Goal: Task Accomplishment & Management: Manage account settings

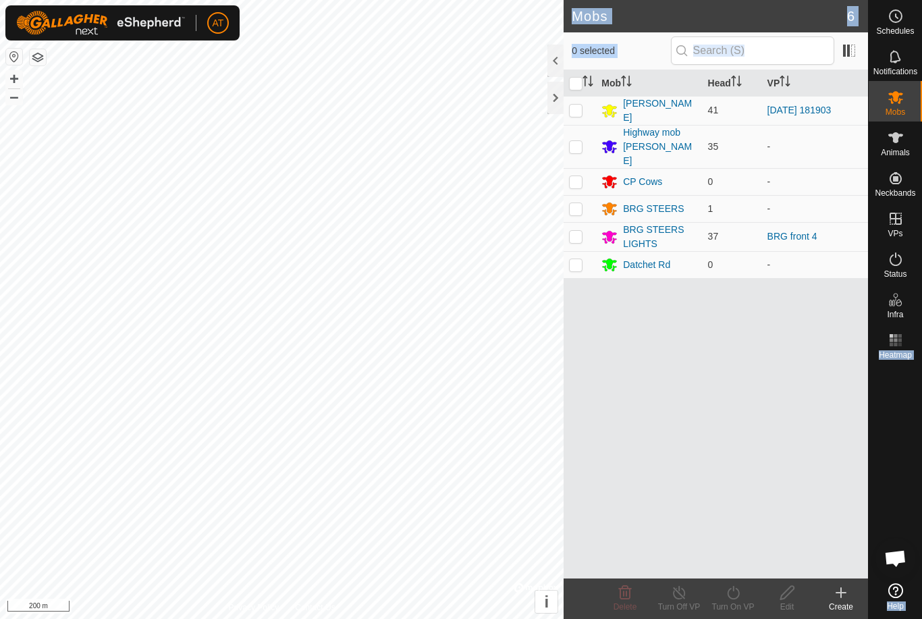
click at [672, 373] on div "Mob Head VP [PERSON_NAME] 41 [DATE] 181903 Highway mob [PERSON_NAME] 35 - CP Co…" at bounding box center [715, 324] width 304 height 508
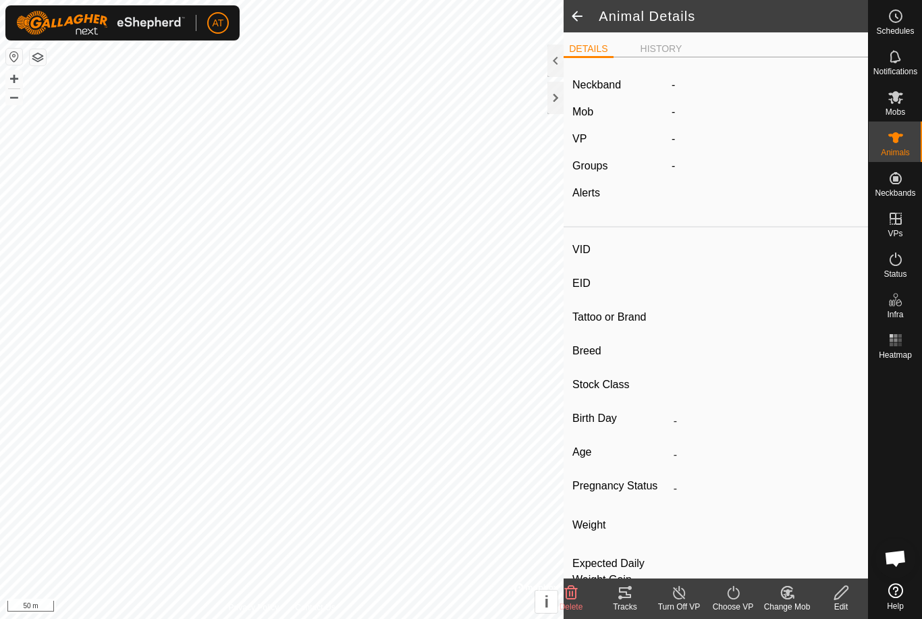
type input "S16"
type input "-"
type input "Momentum"
type input "-"
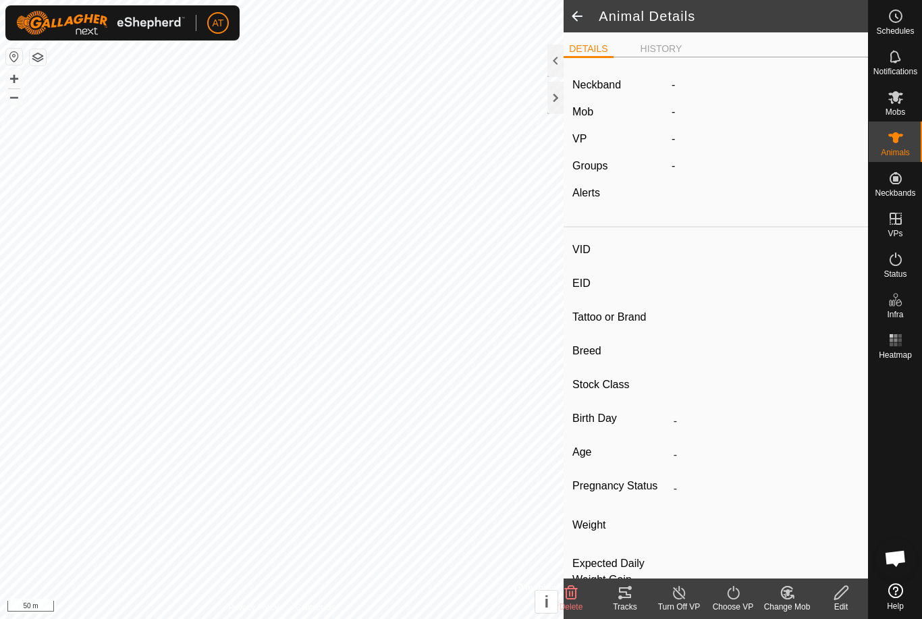
type input "0 kg"
type input "-"
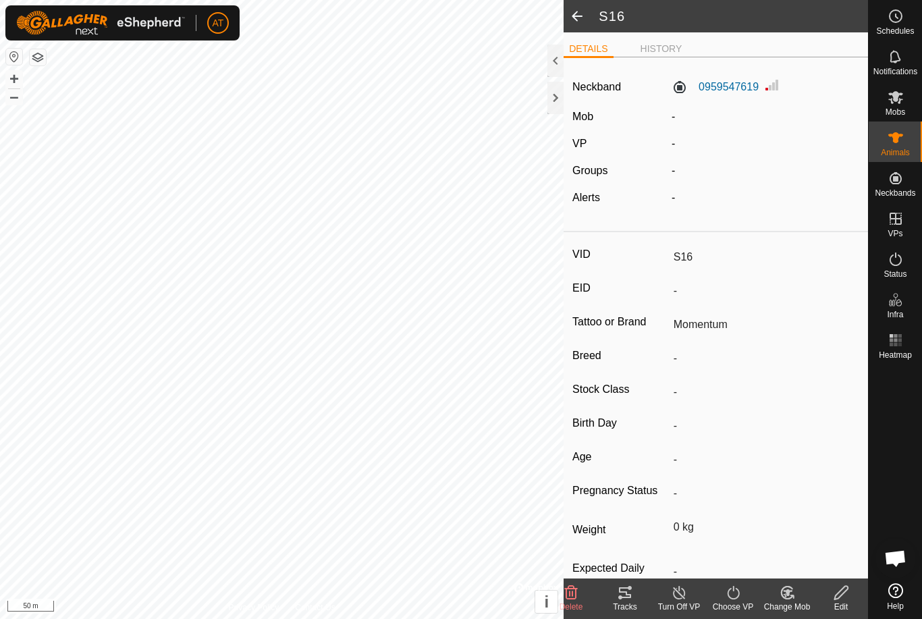
click at [559, 92] on div at bounding box center [555, 98] width 16 height 32
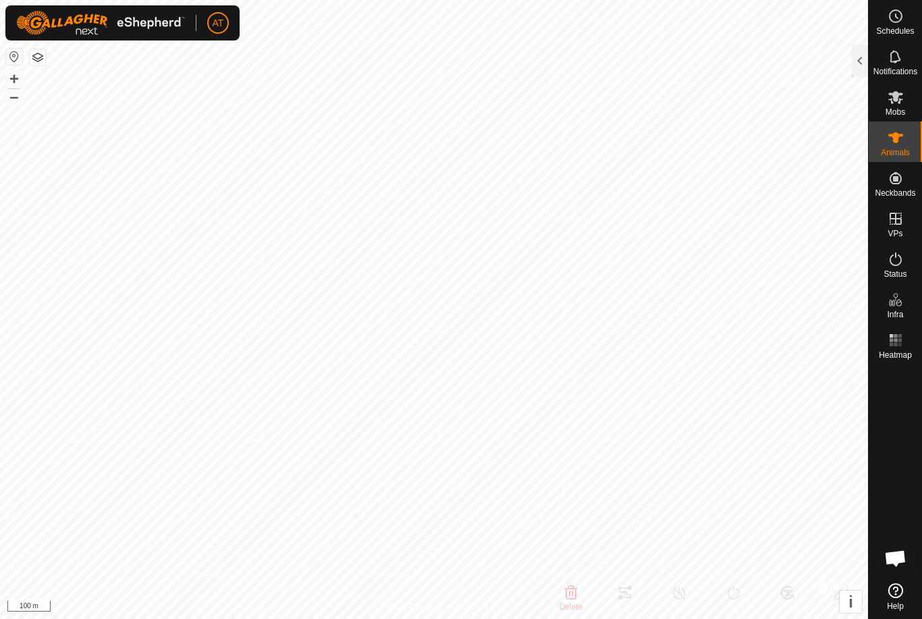
click at [861, 59] on div at bounding box center [860, 61] width 16 height 32
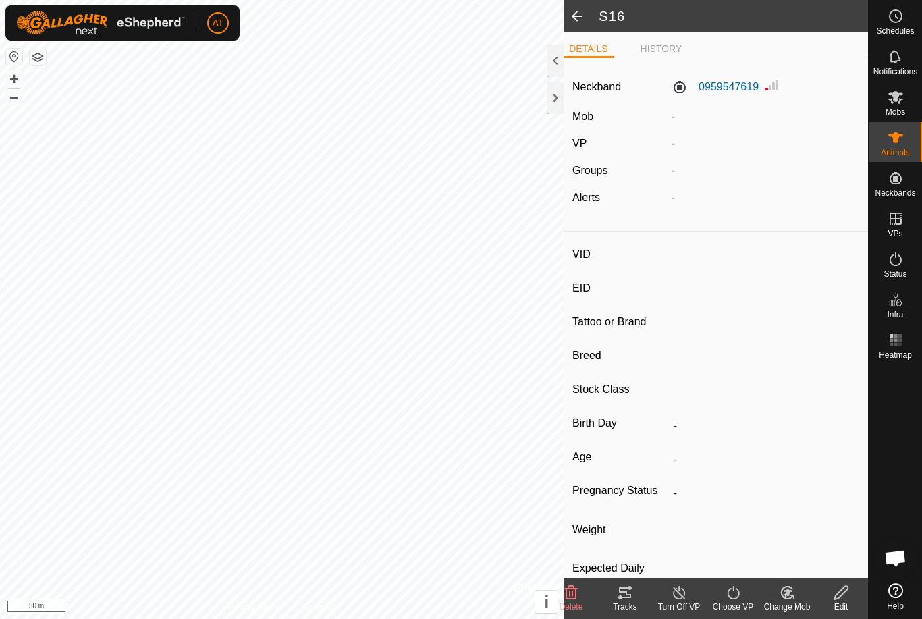
type input "S57"
type input "-"
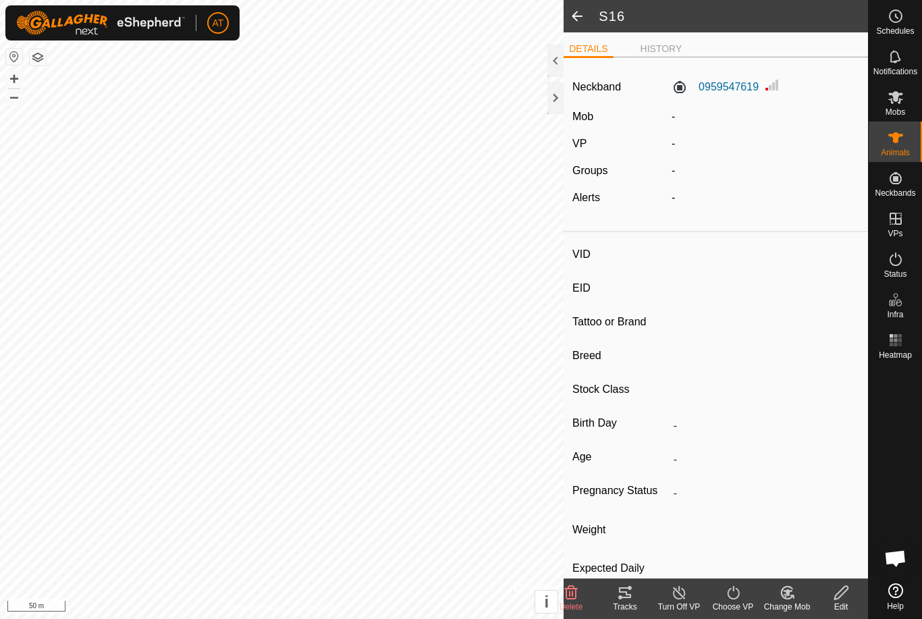
type input "0 kg"
type input "-"
click at [796, 590] on change-mob-svg-icon at bounding box center [787, 592] width 54 height 16
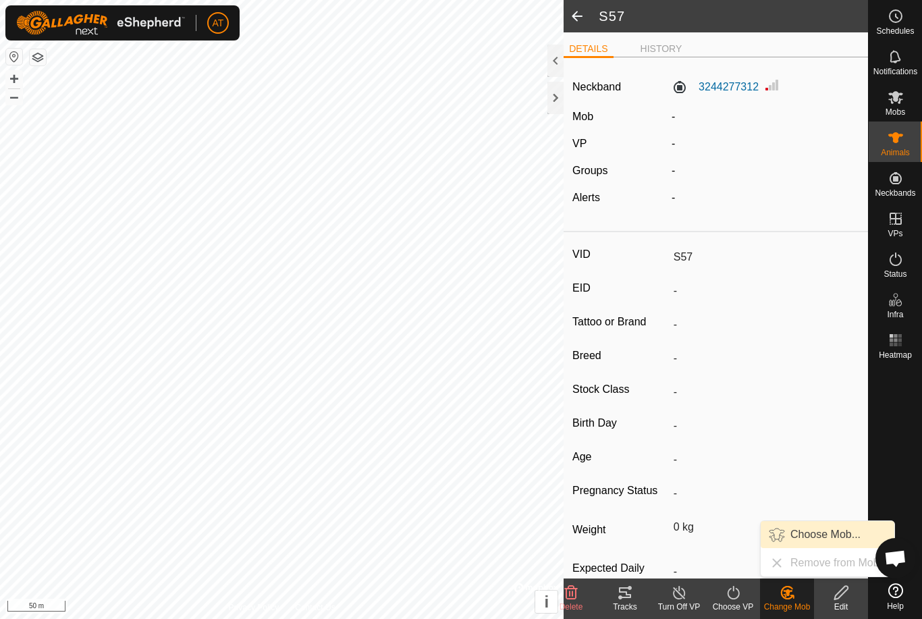
click at [804, 528] on span "Choose Mob..." at bounding box center [825, 534] width 70 height 16
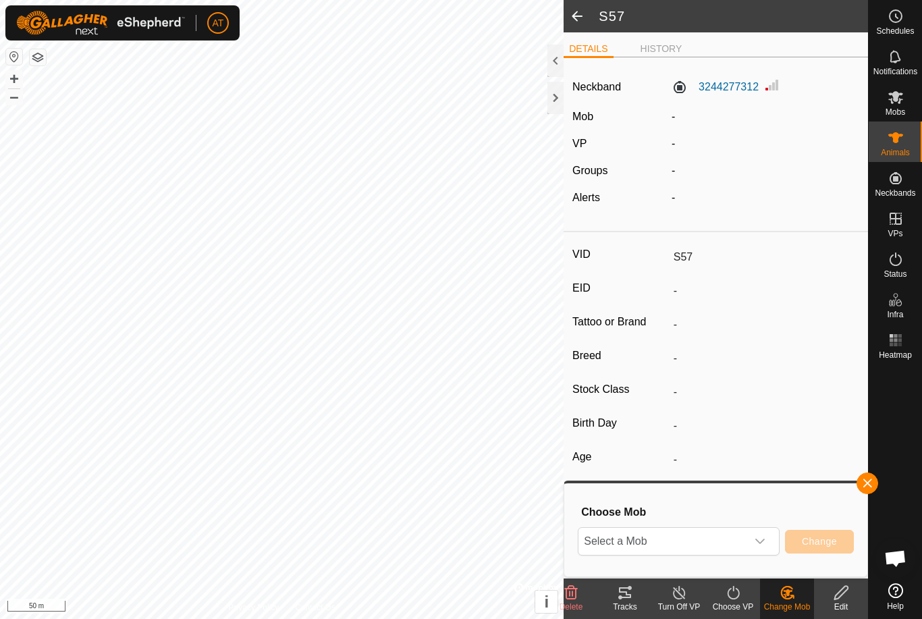
click at [725, 541] on span "Select a Mob" at bounding box center [662, 541] width 168 height 27
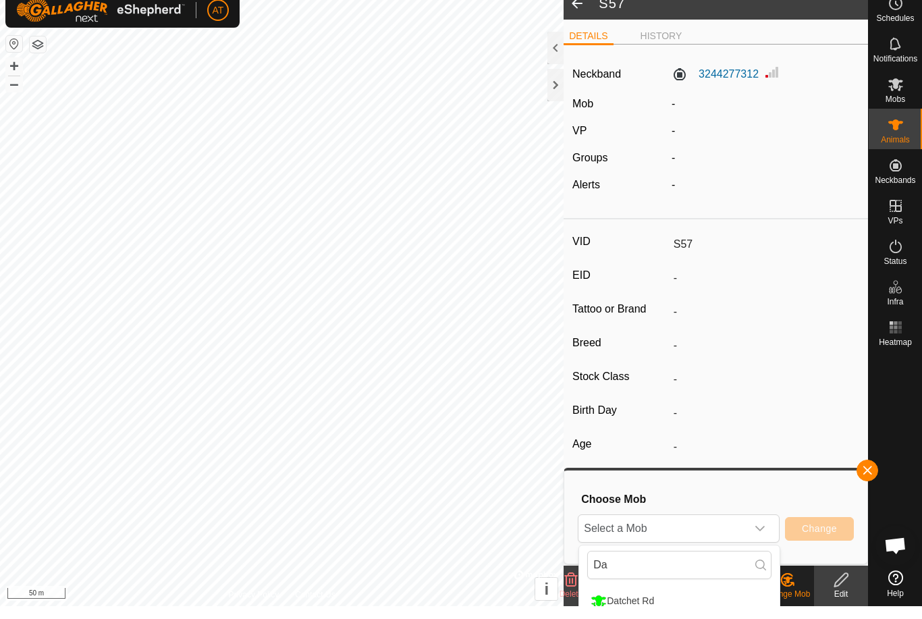
type input "Da"
click at [562, 82] on div at bounding box center [555, 98] width 16 height 32
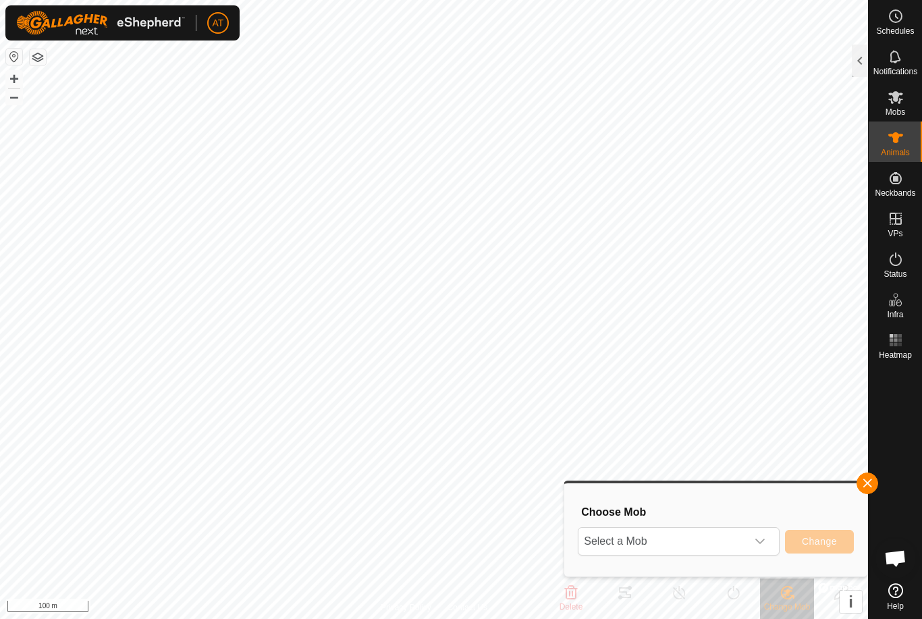
click at [875, 490] on button "button" at bounding box center [867, 483] width 22 height 22
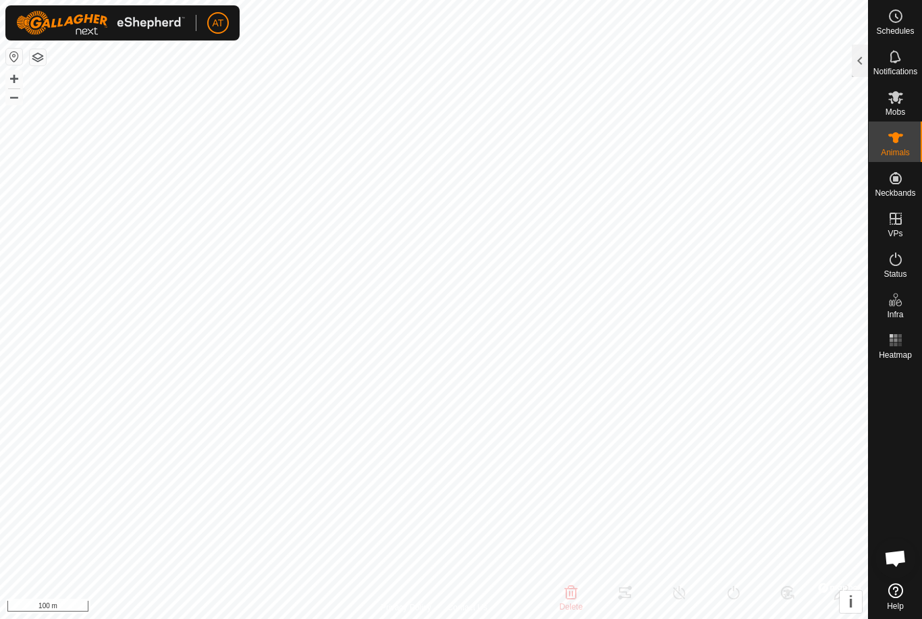
click at [860, 57] on div at bounding box center [860, 61] width 16 height 32
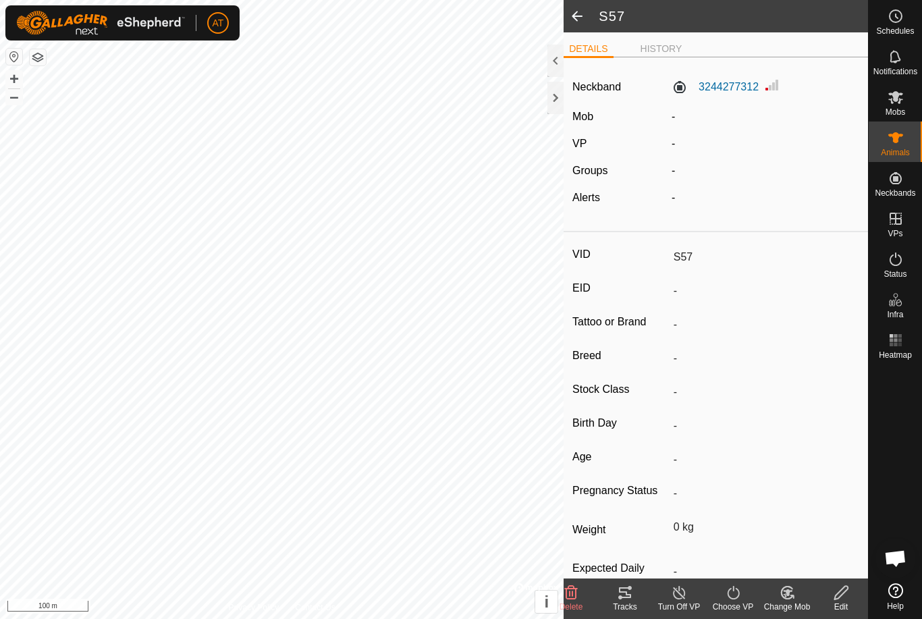
click at [558, 96] on div at bounding box center [555, 98] width 16 height 32
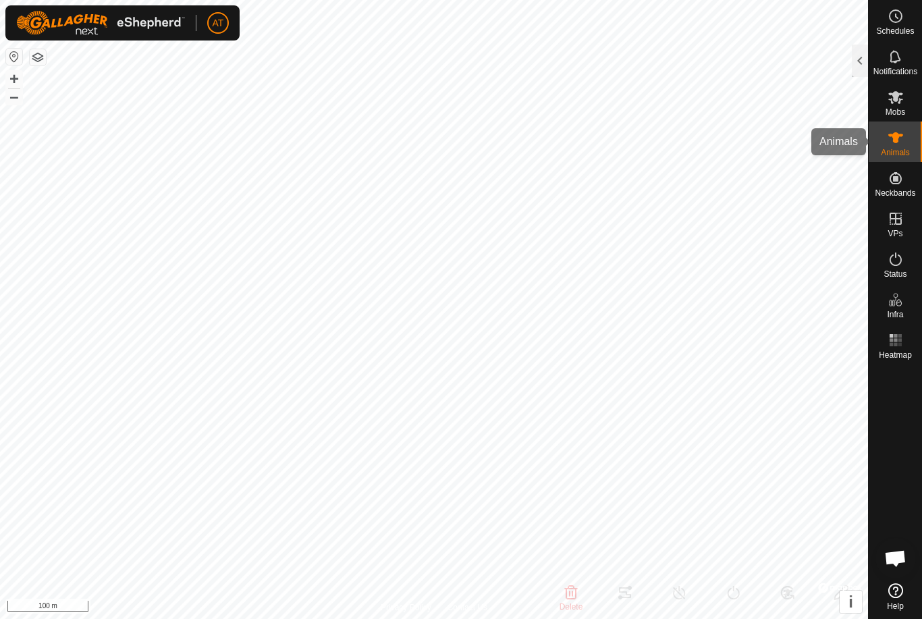
click at [904, 150] on span "Animals" at bounding box center [895, 152] width 29 height 8
click at [861, 58] on div at bounding box center [860, 61] width 16 height 32
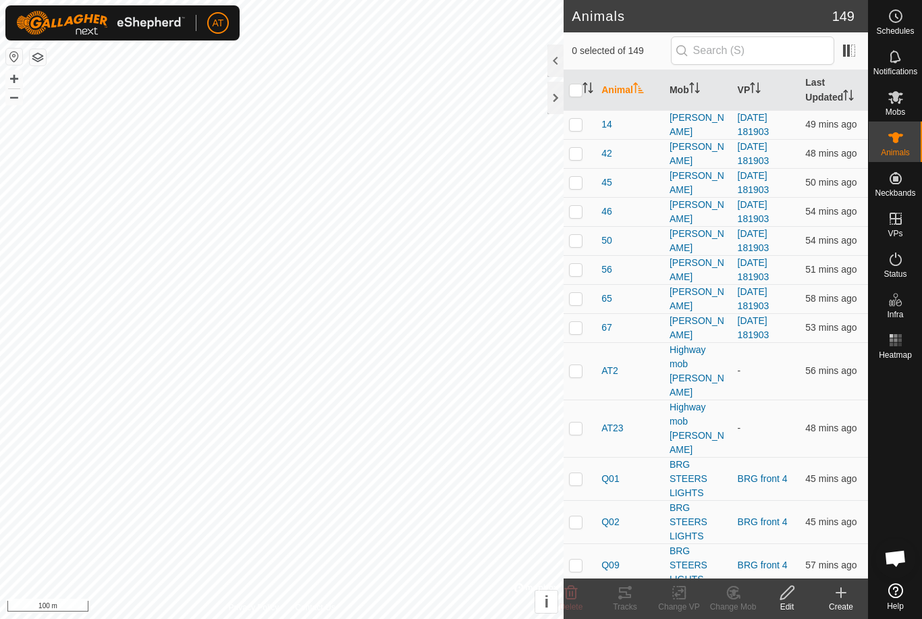
click at [594, 354] on td at bounding box center [579, 370] width 32 height 57
click at [587, 353] on td at bounding box center [579, 370] width 32 height 57
checkbox input "false"
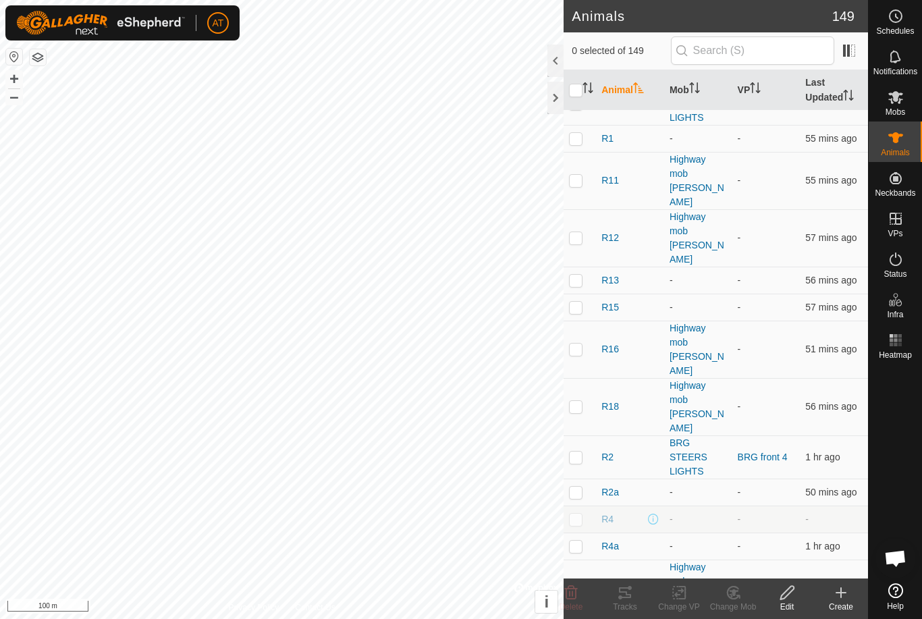
scroll to position [1626, 0]
click at [576, 303] on p-checkbox at bounding box center [575, 308] width 13 height 11
checkbox input "true"
click at [578, 276] on p-checkbox at bounding box center [575, 281] width 13 height 11
checkbox input "true"
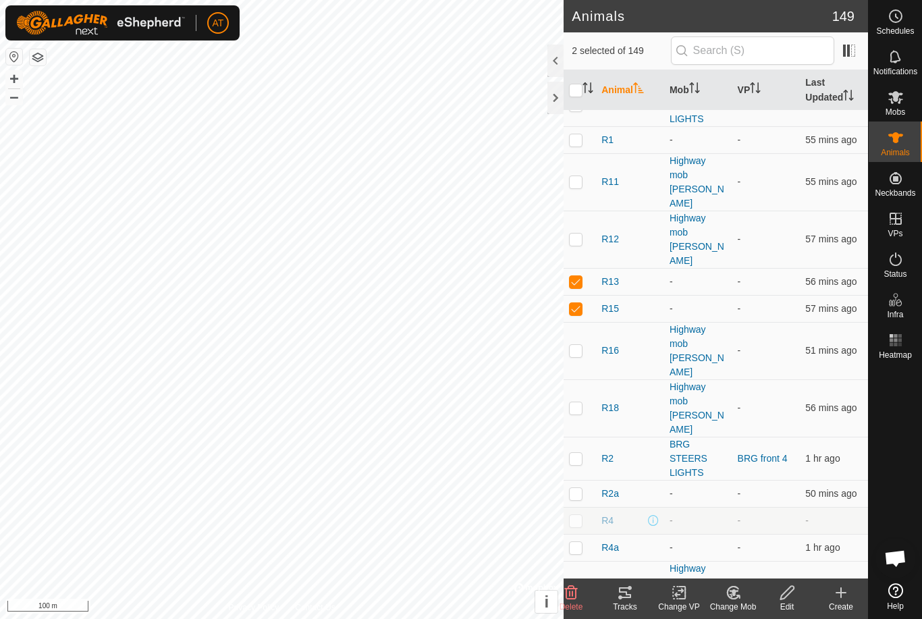
click at [581, 488] on p-checkbox at bounding box center [575, 493] width 13 height 11
checkbox input "true"
click at [582, 542] on p-checkbox at bounding box center [575, 547] width 13 height 11
checkbox input "true"
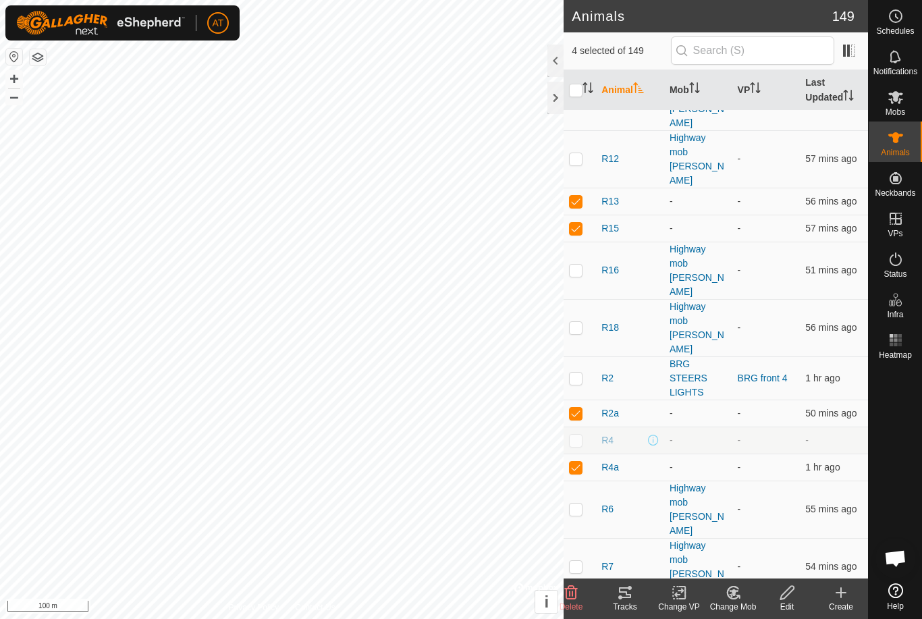
scroll to position [1711, 0]
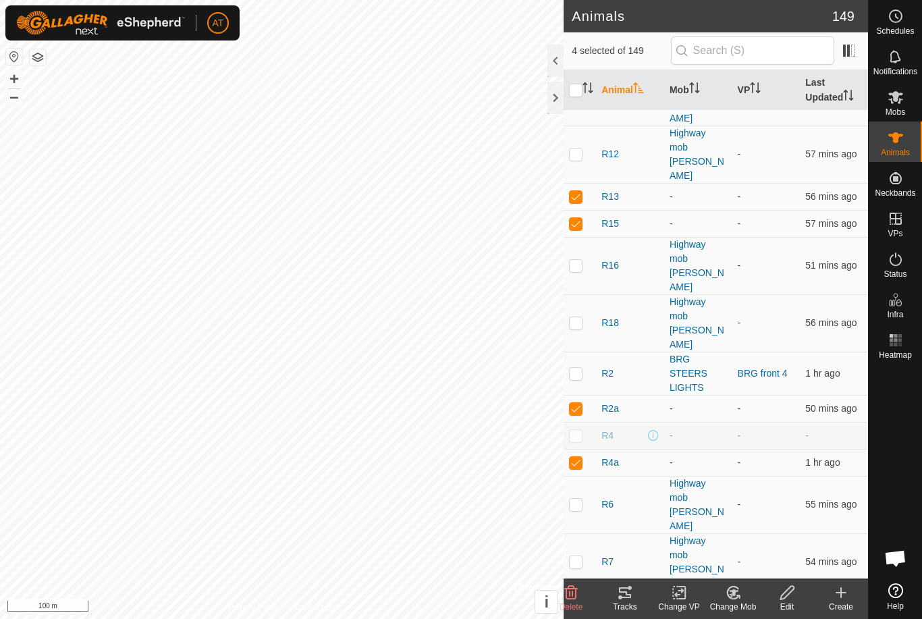
click at [582, 430] on p-checkbox at bounding box center [575, 435] width 13 height 11
checkbox input "false"
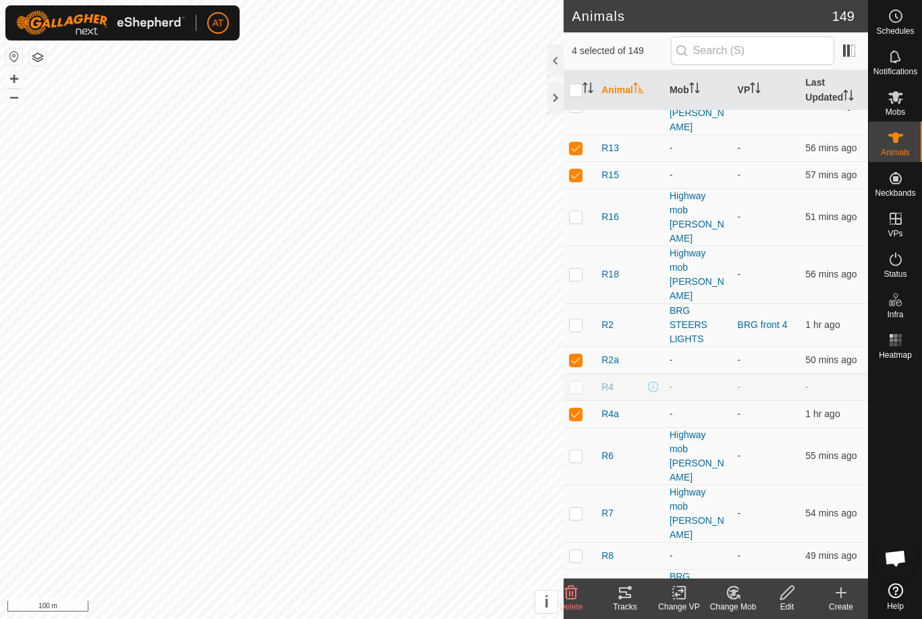
scroll to position [1774, 0]
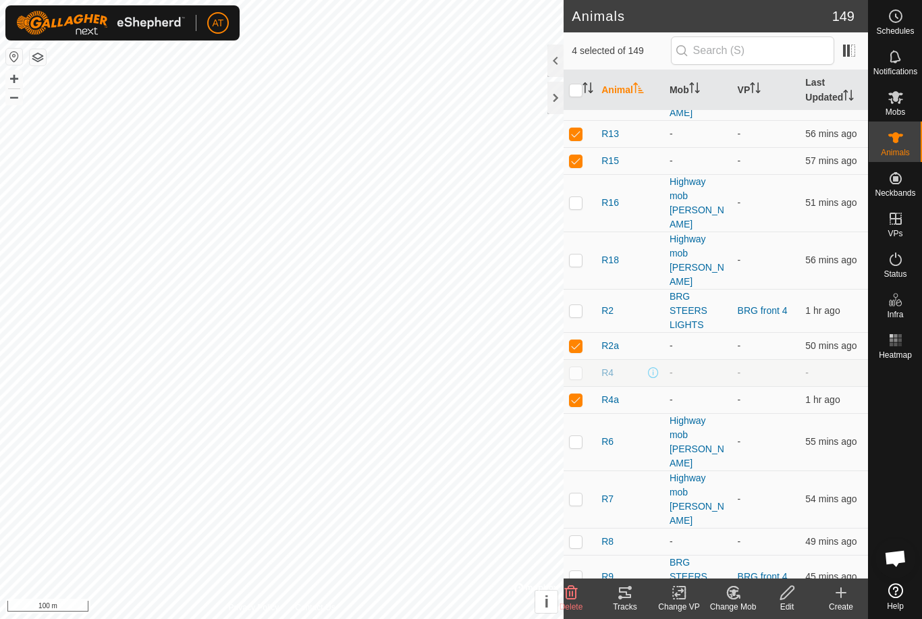
click at [586, 528] on td at bounding box center [579, 541] width 32 height 27
checkbox input "true"
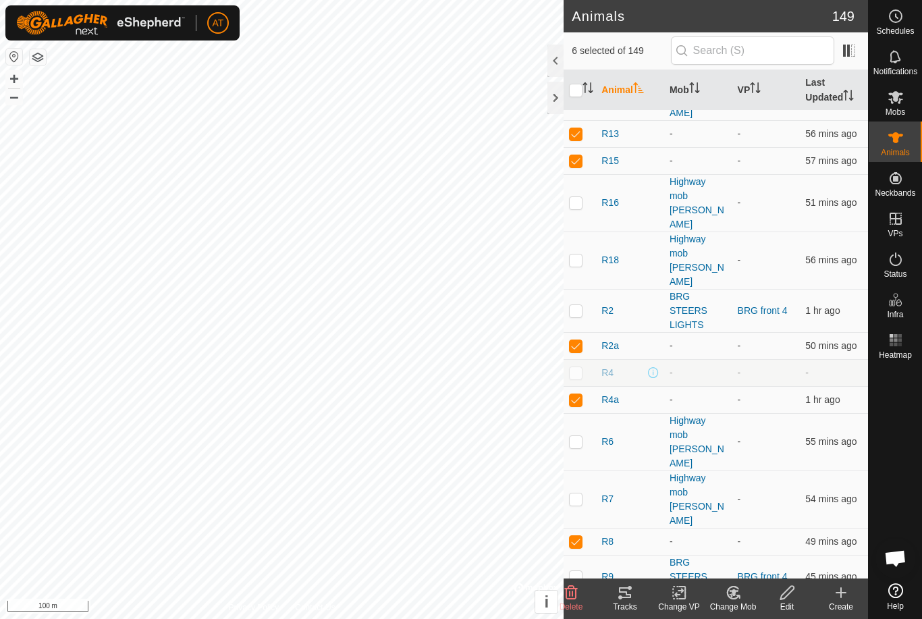
checkbox input "true"
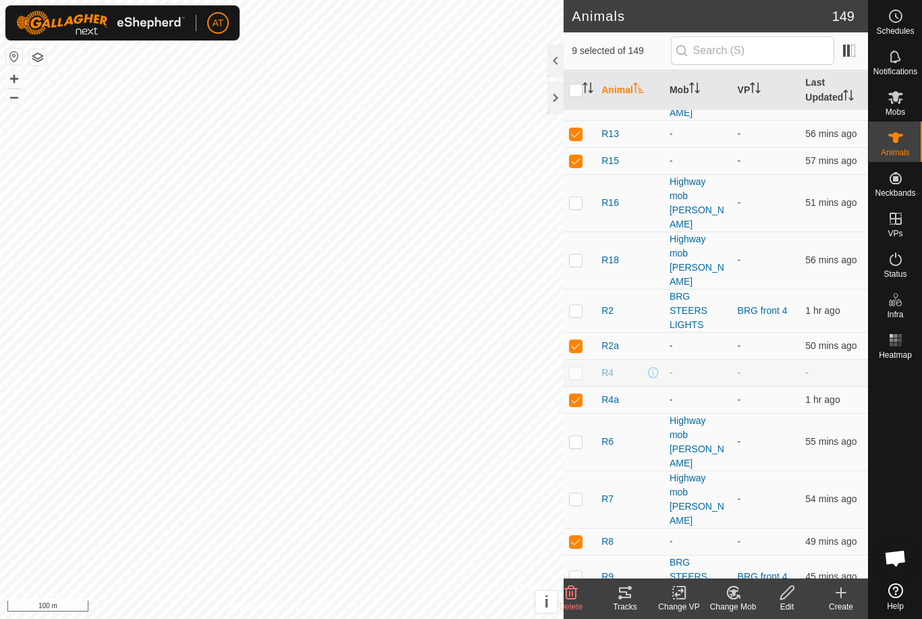
checkbox input "true"
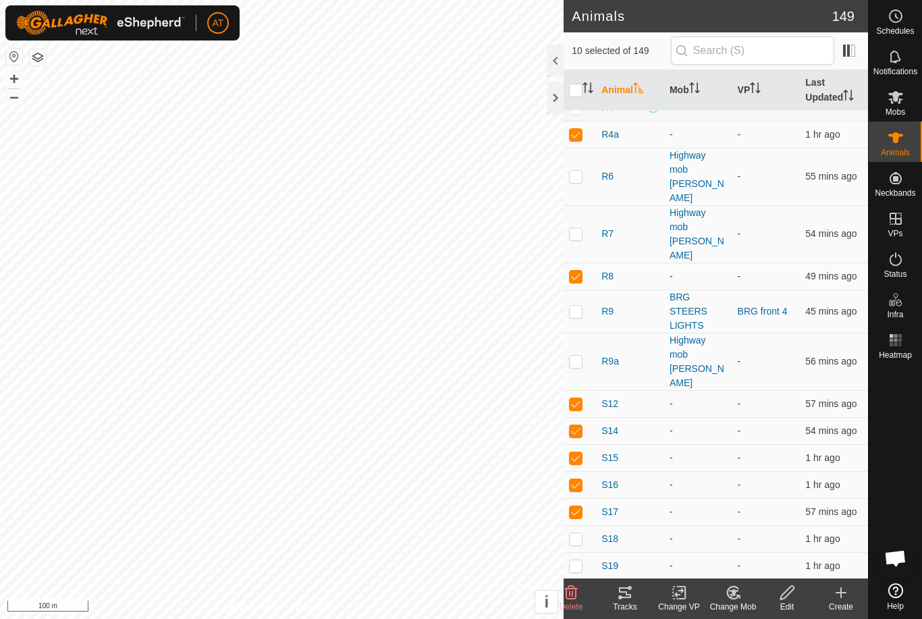
scroll to position [2053, 0]
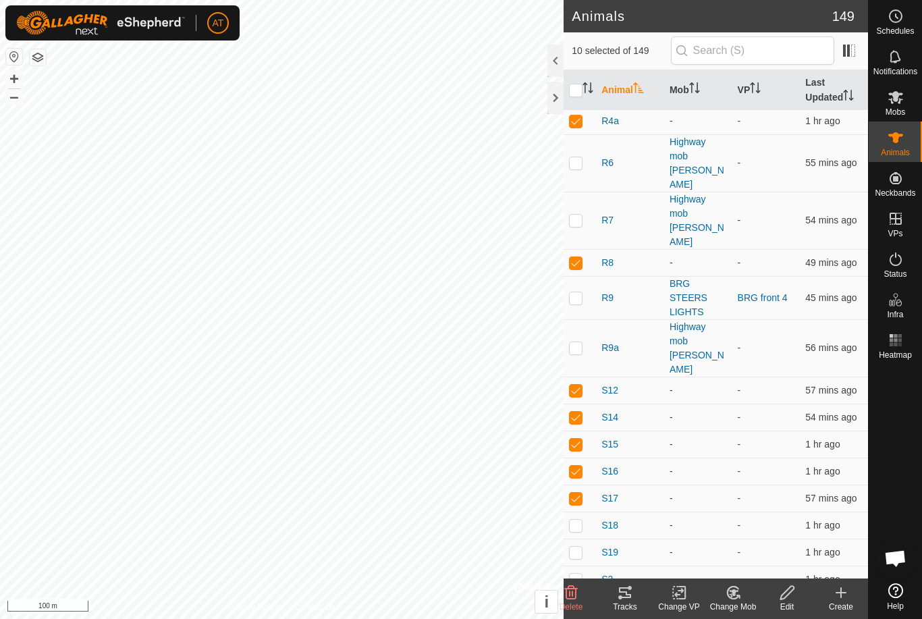
click at [584, 511] on td at bounding box center [579, 524] width 32 height 27
checkbox input "true"
click at [581, 547] on p-checkbox at bounding box center [575, 552] width 13 height 11
checkbox input "true"
click at [582, 574] on p-checkbox at bounding box center [575, 579] width 13 height 11
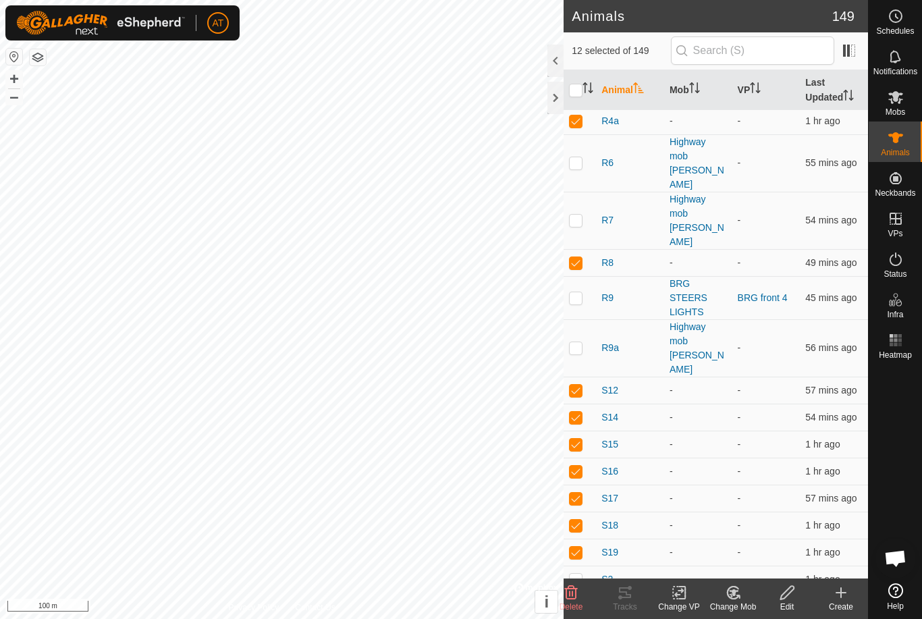
checkbox input "true"
click at [586, 592] on td at bounding box center [579, 605] width 32 height 27
checkbox input "true"
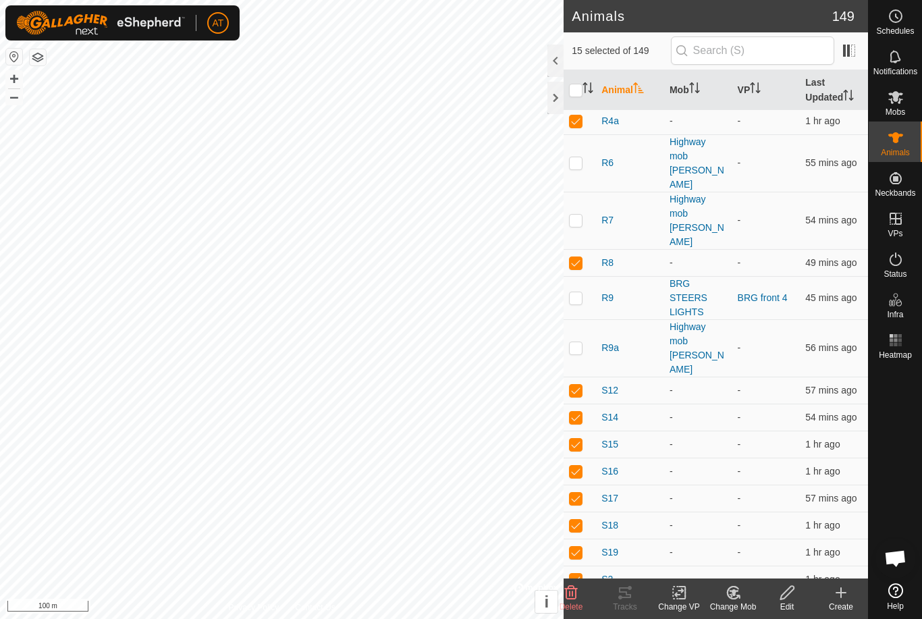
checkbox input "true"
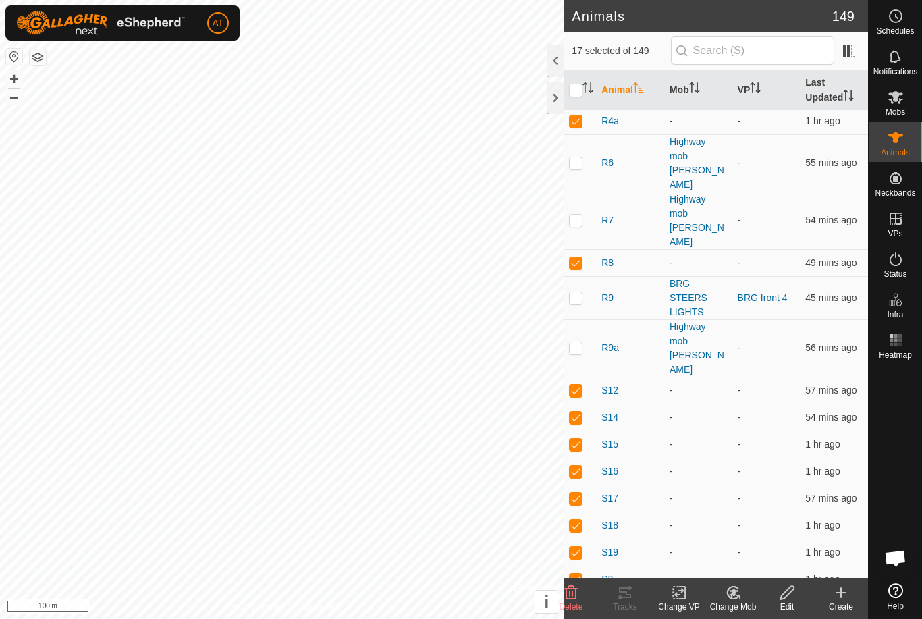
checkbox input "true"
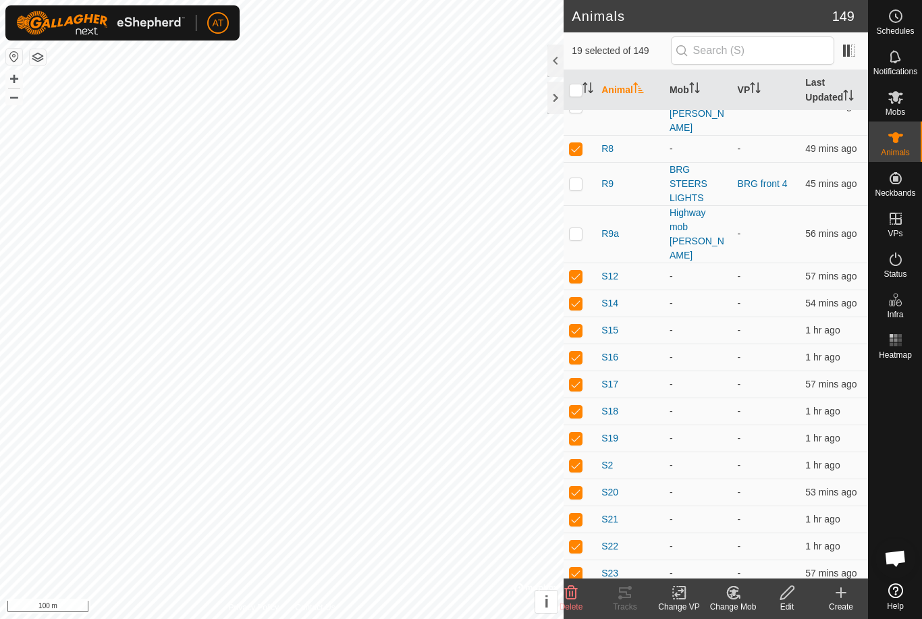
scroll to position [2171, 0]
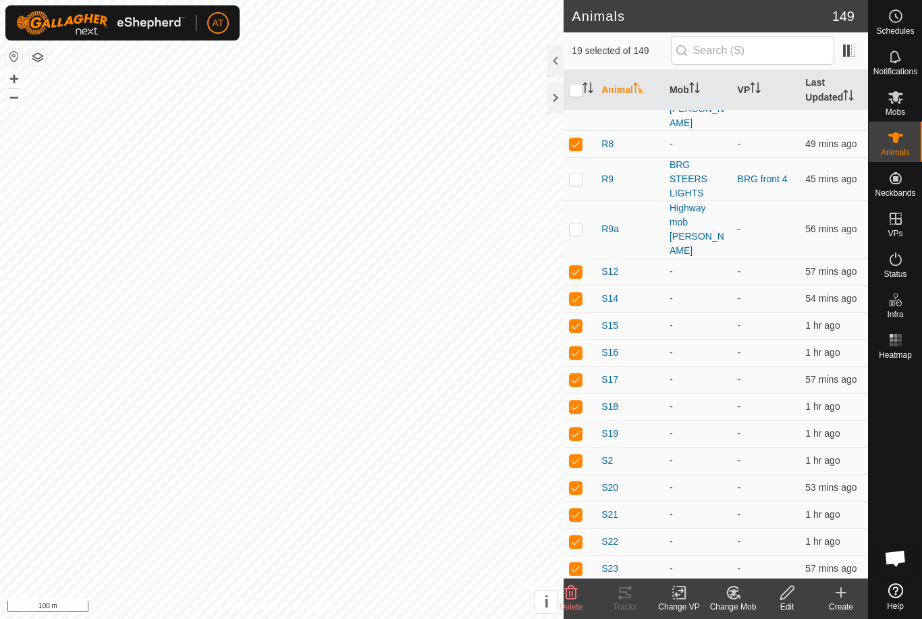
checkbox input "false"
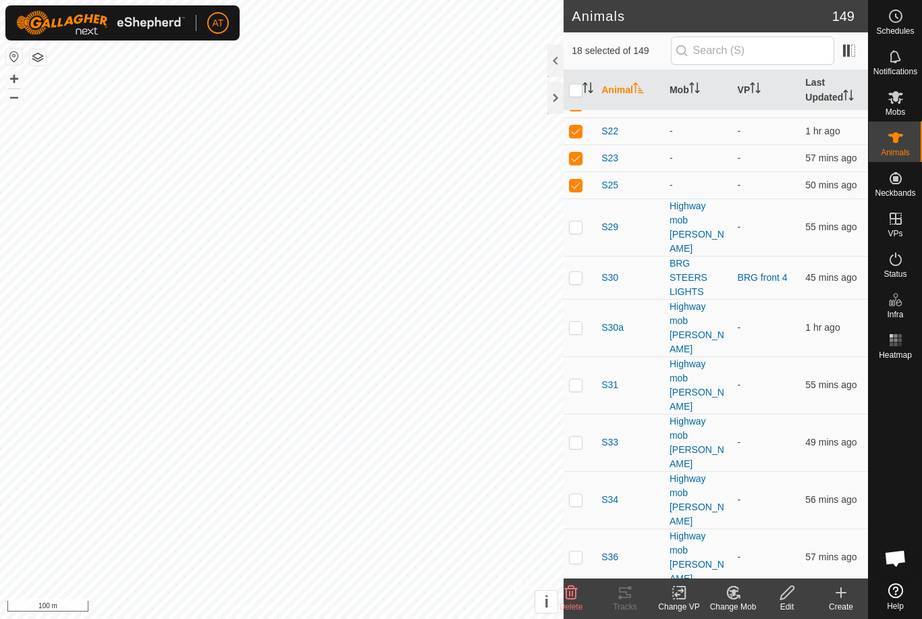
scroll to position [2592, 0]
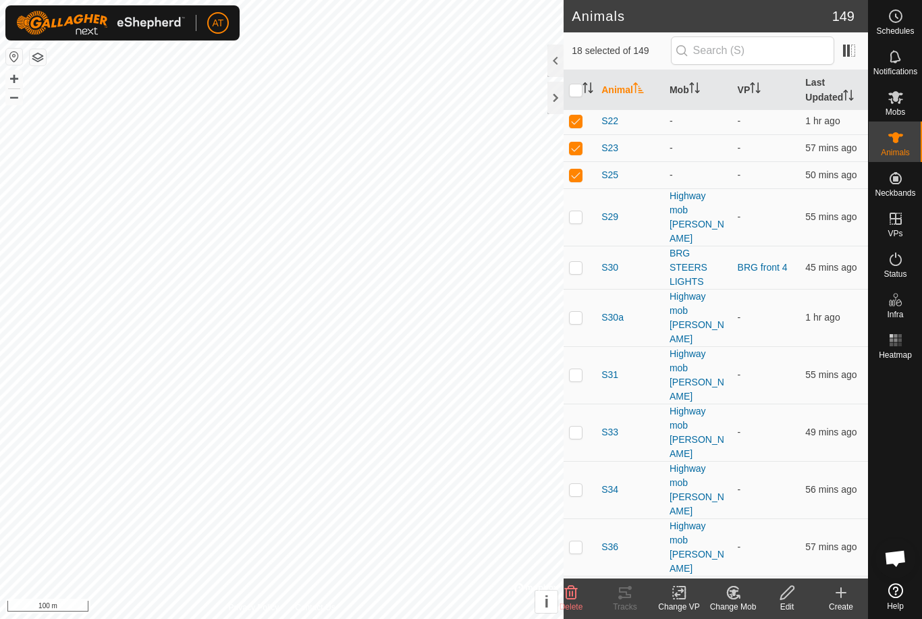
checkbox input "true"
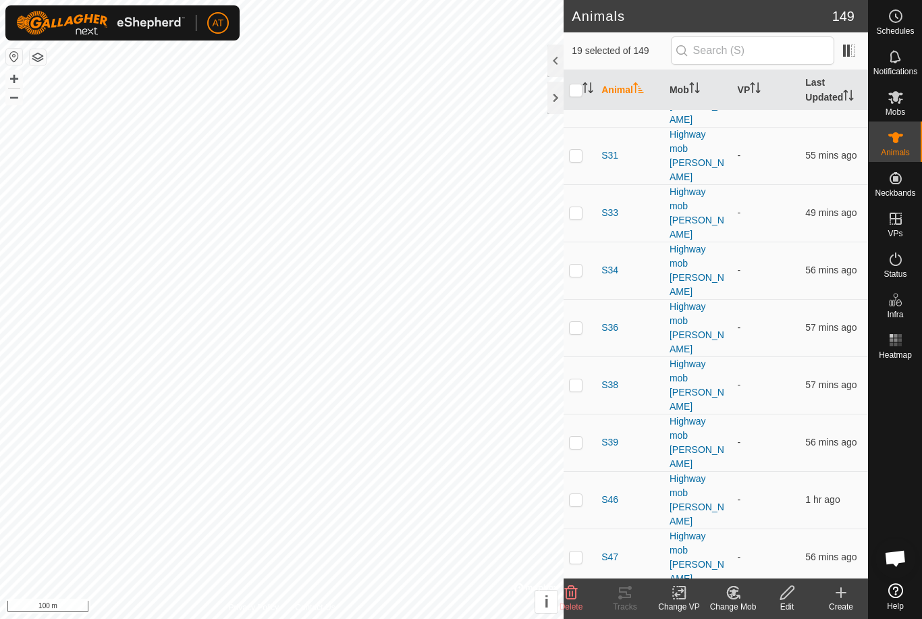
scroll to position [2810, 0]
checkbox input "true"
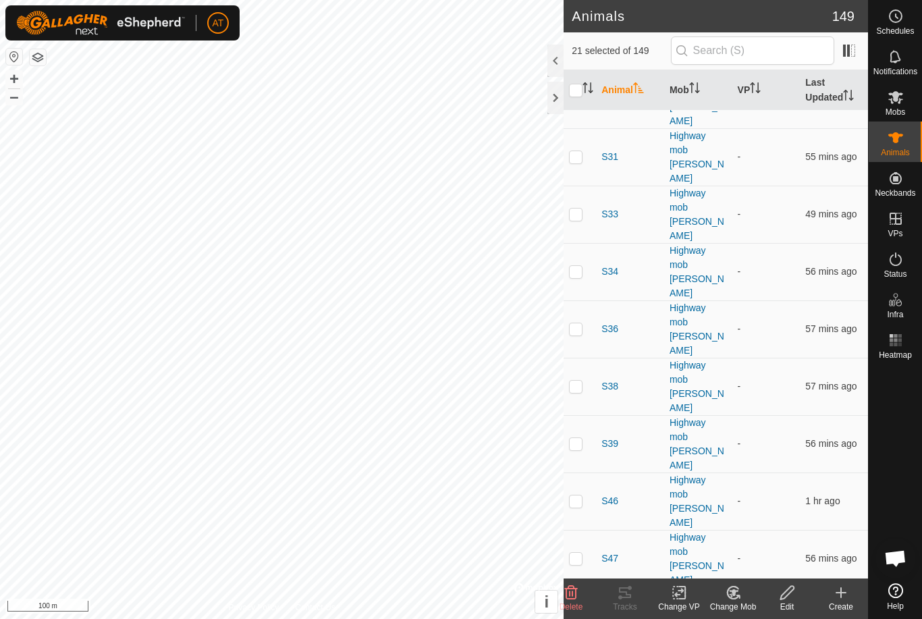
checkbox input "true"
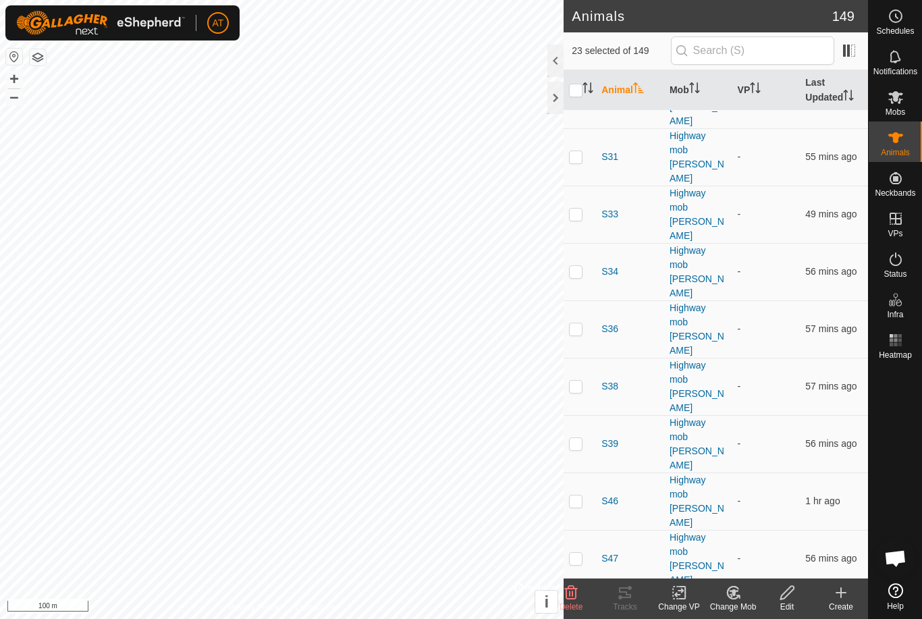
checkbox input "true"
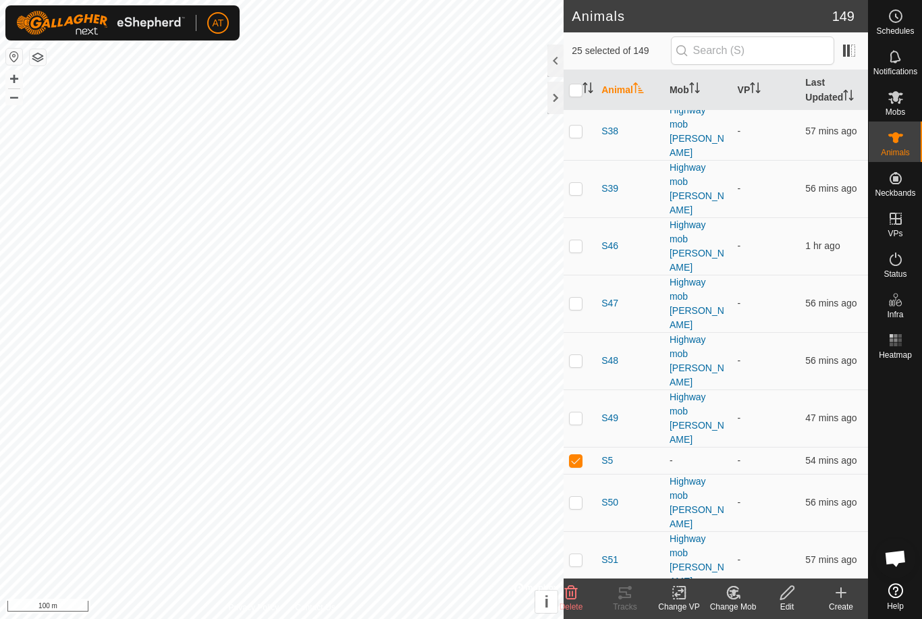
scroll to position [3049, 0]
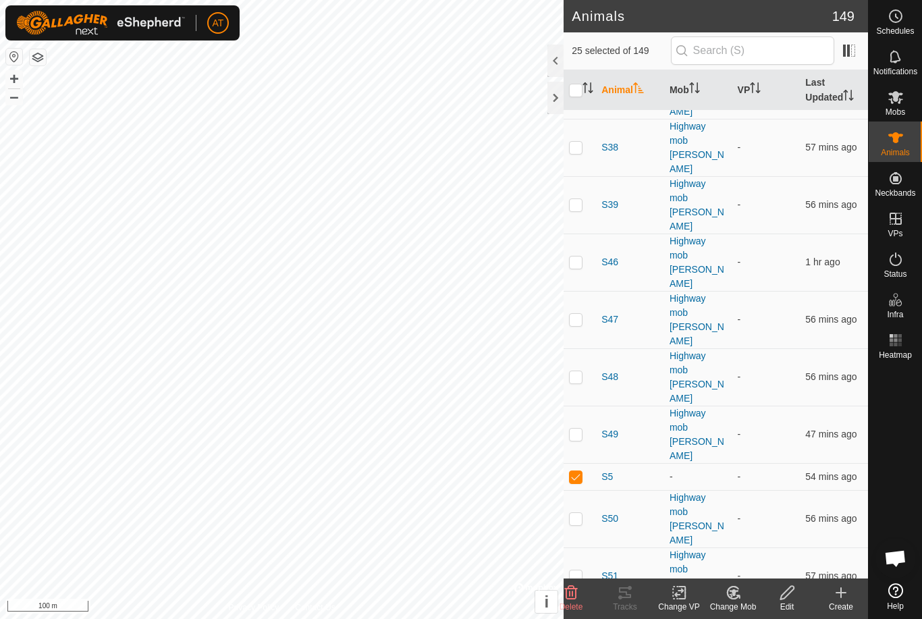
checkbox input "true"
checkbox input "false"
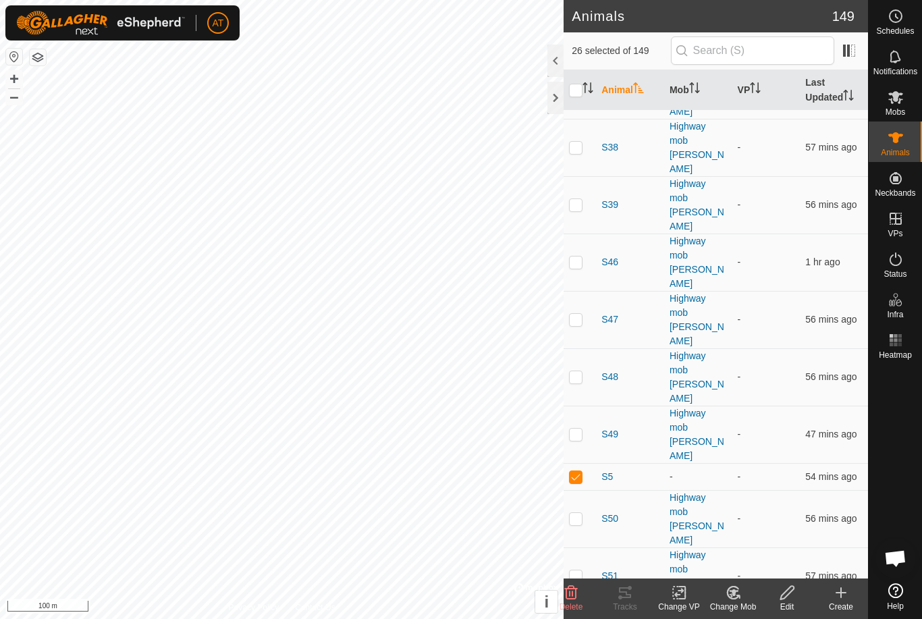
checkbox input "true"
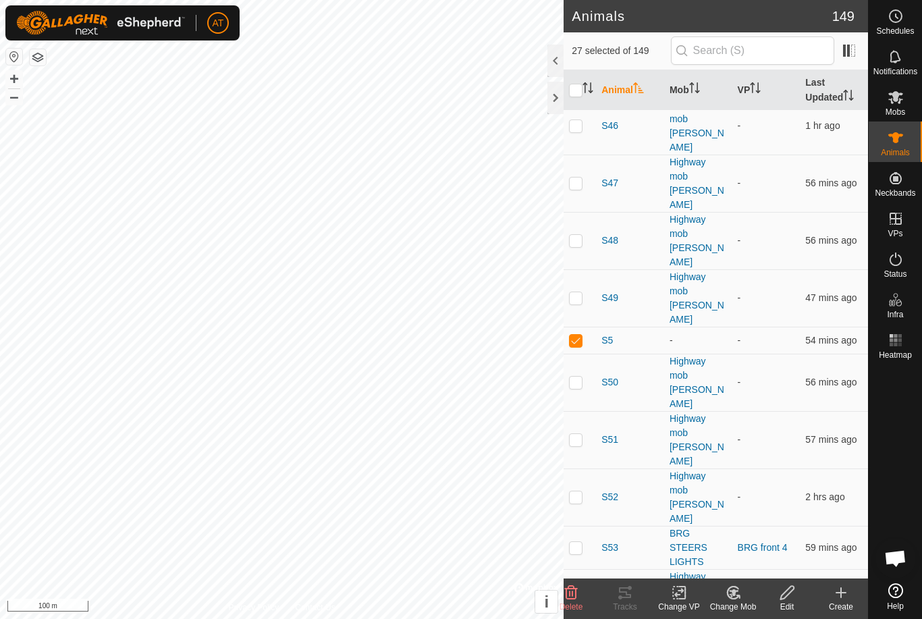
scroll to position [3186, 0]
checkbox input "true"
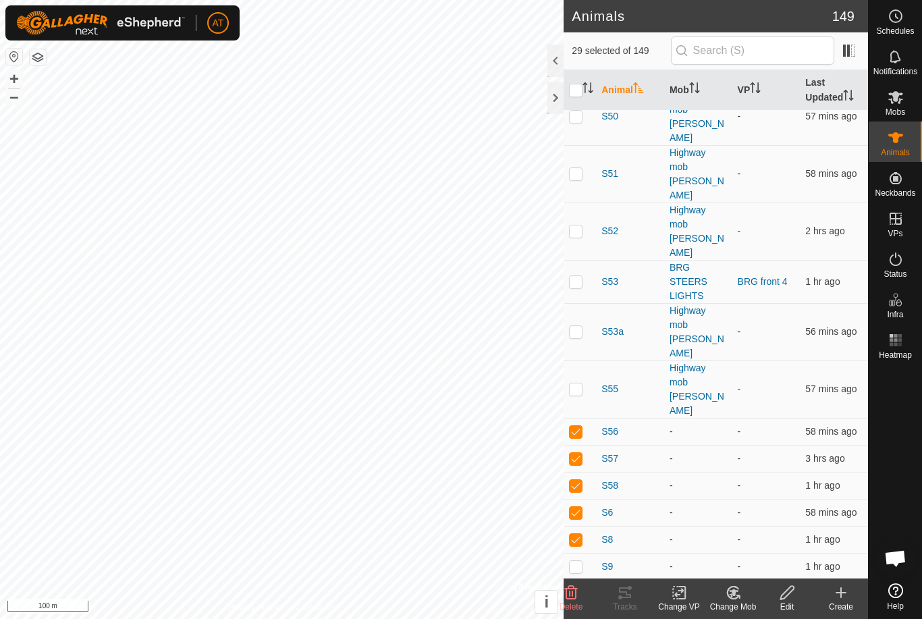
scroll to position [3437, 0]
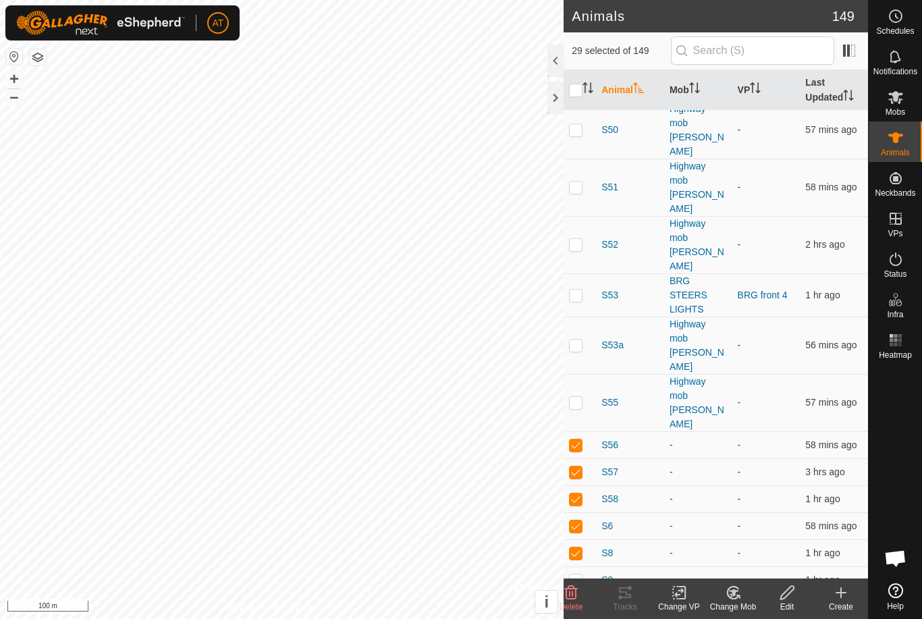
checkbox input "true"
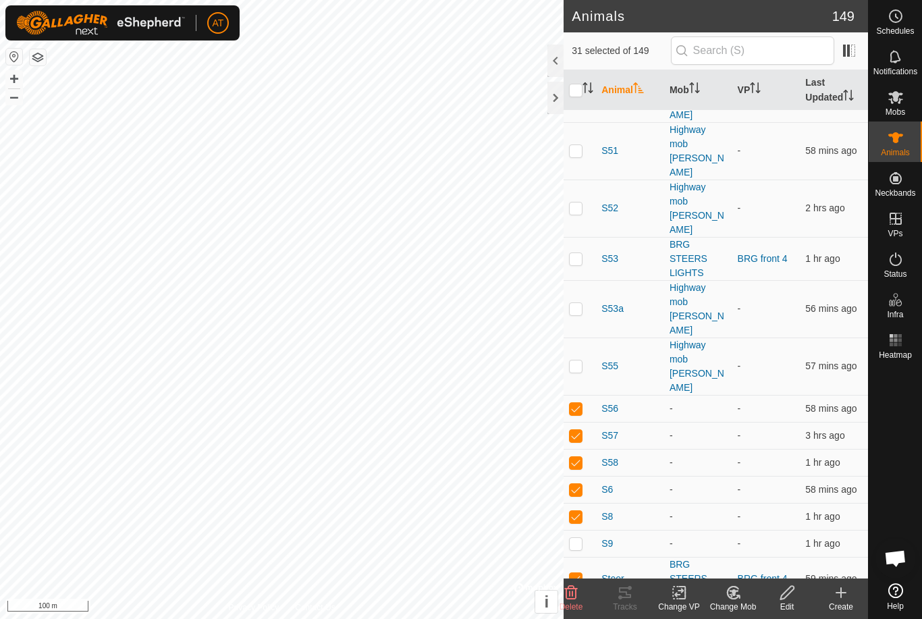
scroll to position [3478, 0]
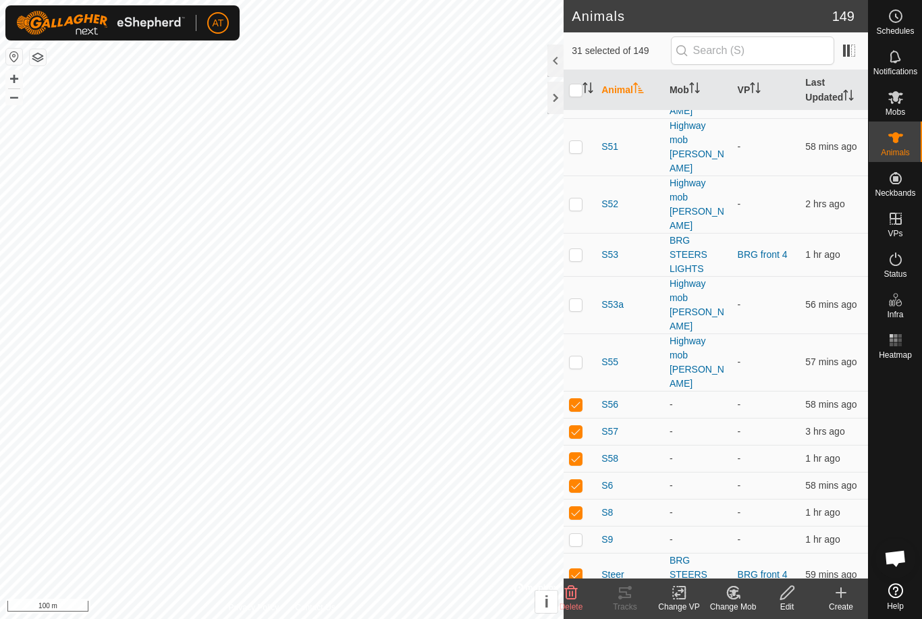
checkbox input "true"
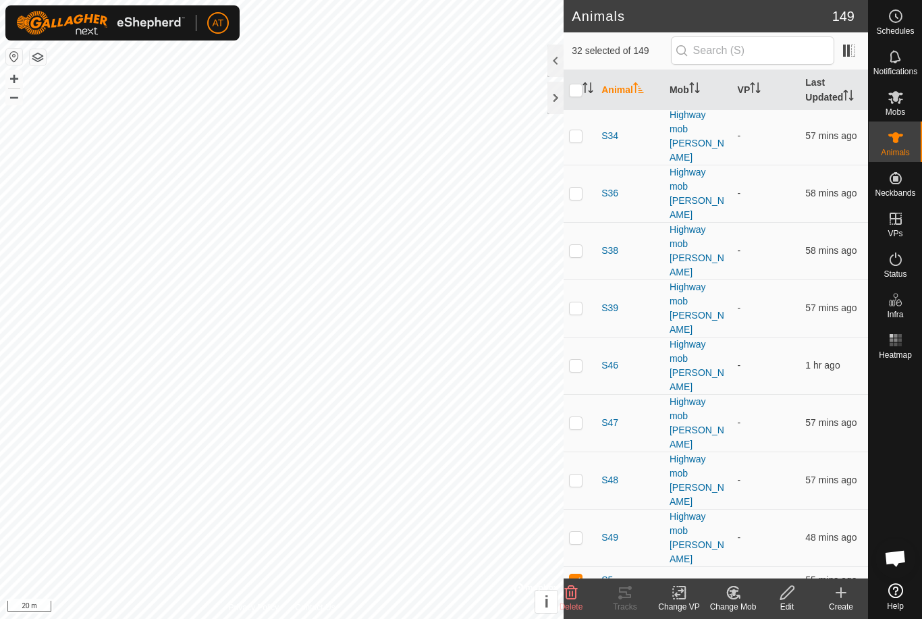
scroll to position [2945, 0]
checkbox input "true"
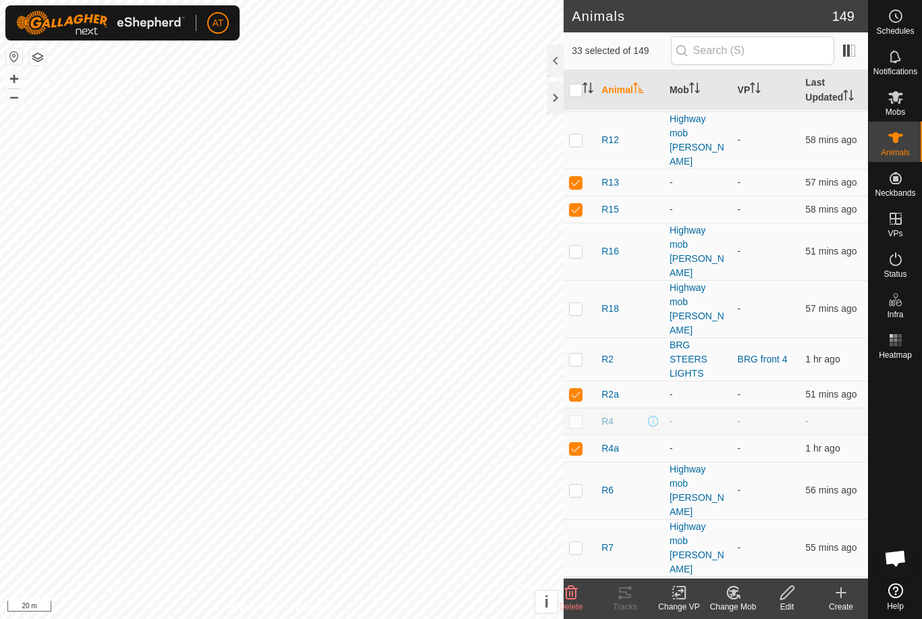
scroll to position [1725, 0]
click at [587, 408] on td at bounding box center [579, 421] width 32 height 27
click at [582, 408] on td at bounding box center [579, 421] width 32 height 27
checkbox input "false"
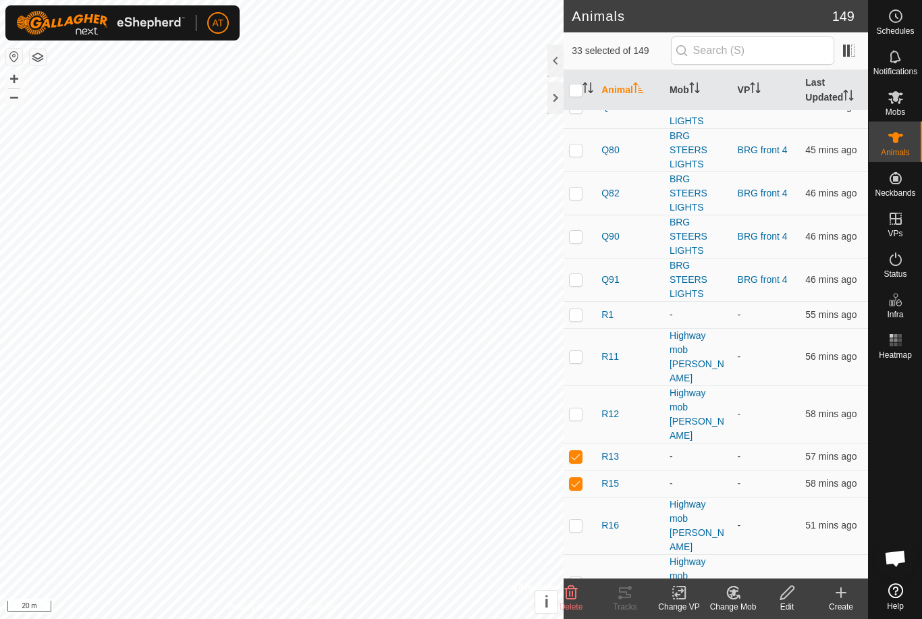
scroll to position [1449, 0]
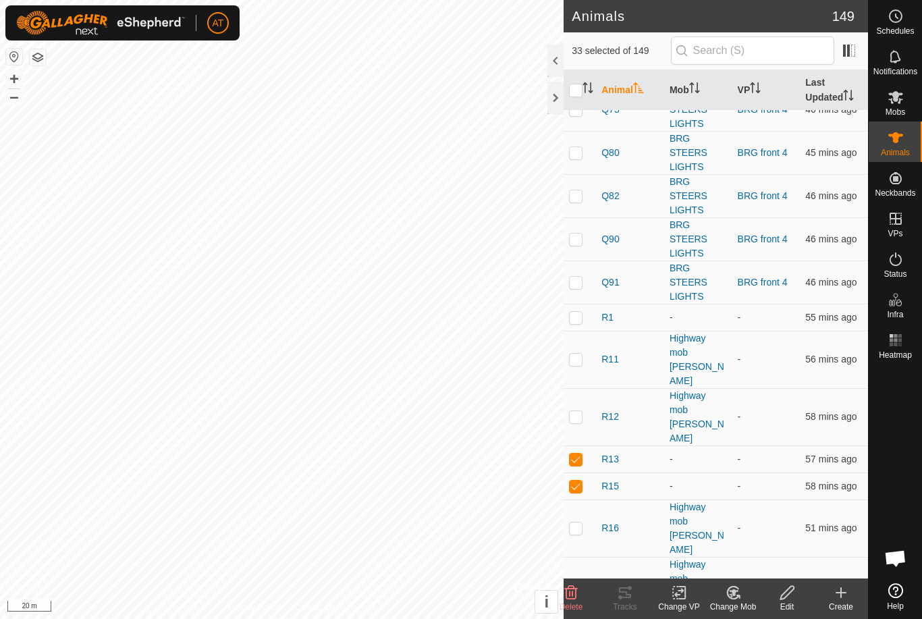
click at [586, 304] on td at bounding box center [579, 317] width 32 height 27
click at [577, 312] on p-checkbox at bounding box center [575, 317] width 13 height 11
click at [579, 312] on p-checkbox at bounding box center [575, 317] width 13 height 11
checkbox input "true"
click at [582, 453] on p-checkbox at bounding box center [575, 458] width 13 height 11
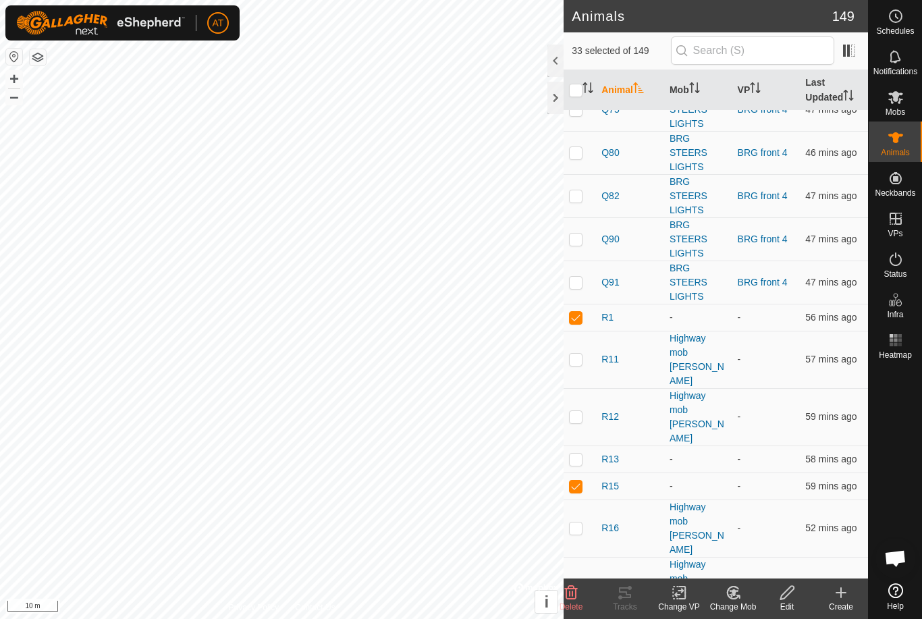
click at [578, 453] on p-checkbox at bounding box center [575, 458] width 13 height 11
checkbox input "true"
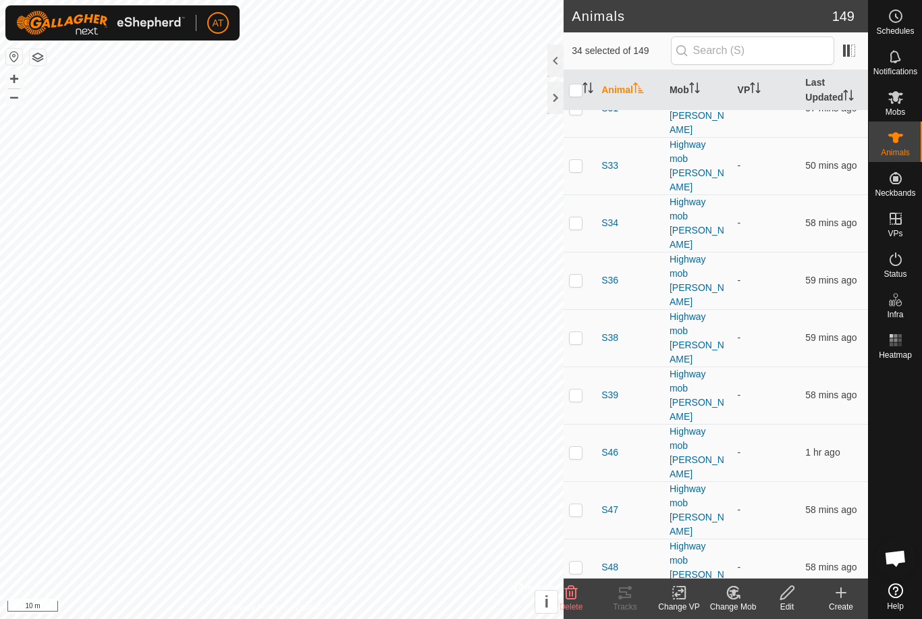
scroll to position [2862, 0]
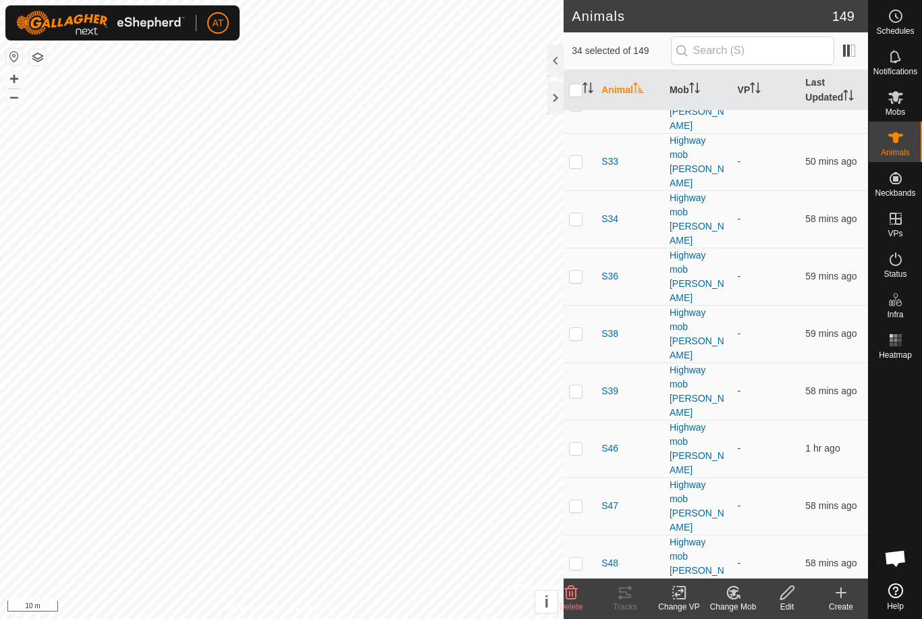
checkbox input "false"
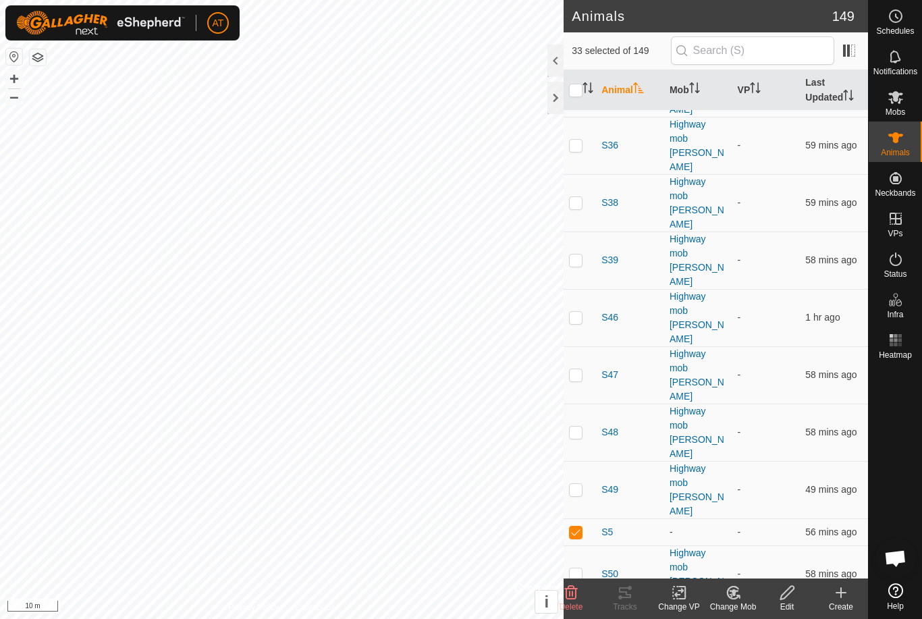
scroll to position [2995, 0]
click at [733, 594] on icon at bounding box center [733, 592] width 9 height 7
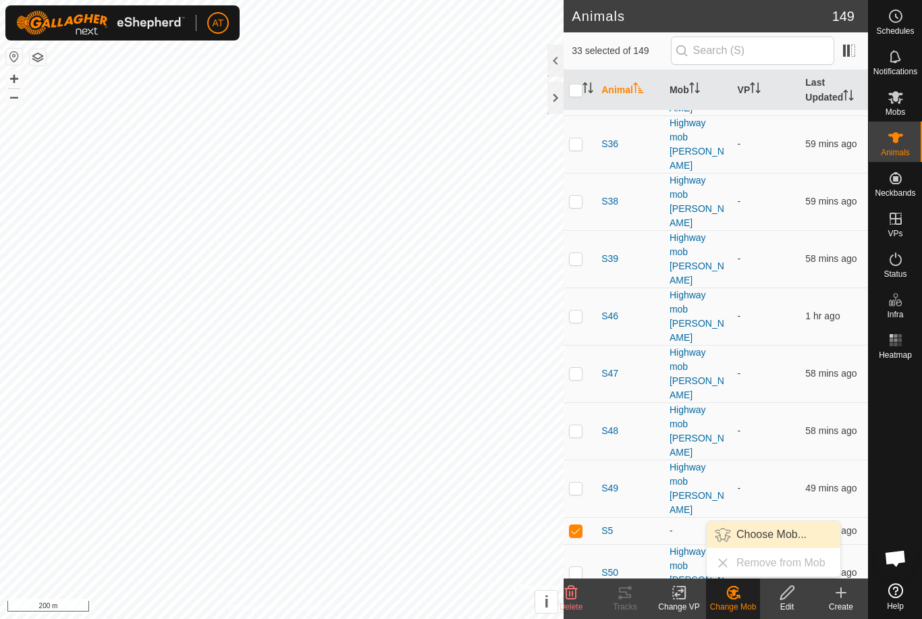
click at [777, 532] on span "Choose Mob..." at bounding box center [771, 534] width 70 height 16
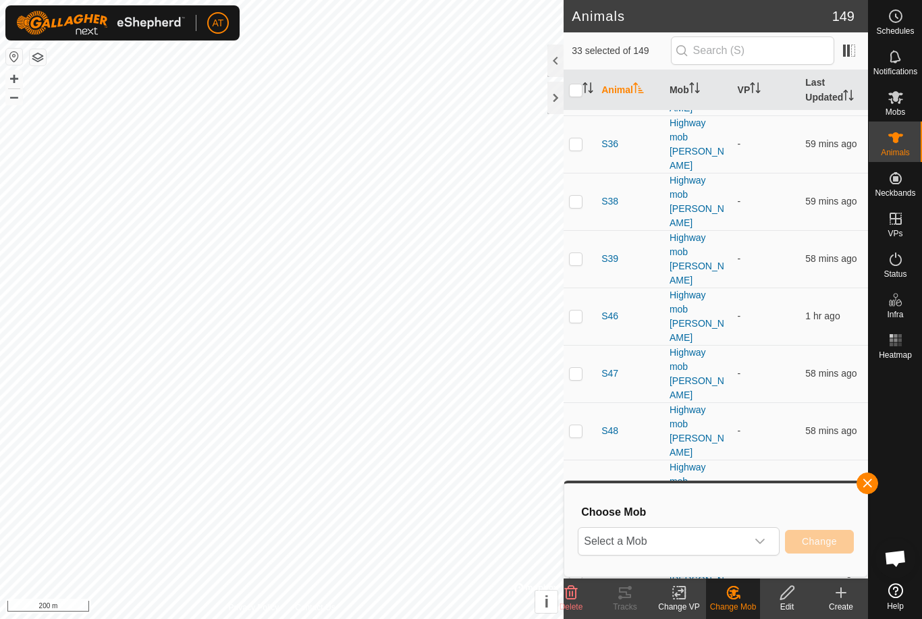
click at [721, 544] on span "Select a Mob" at bounding box center [662, 541] width 168 height 27
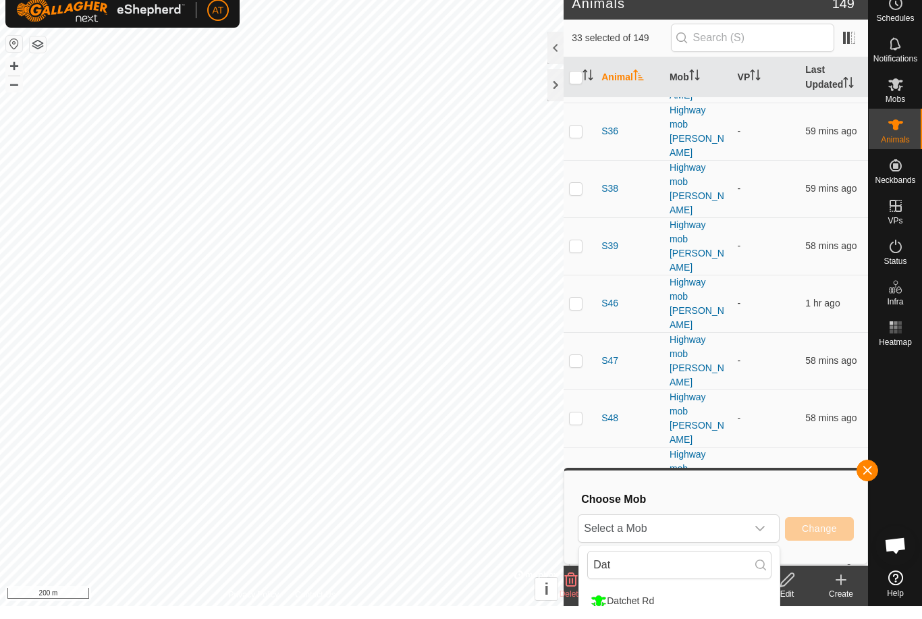
scroll to position [13, 0]
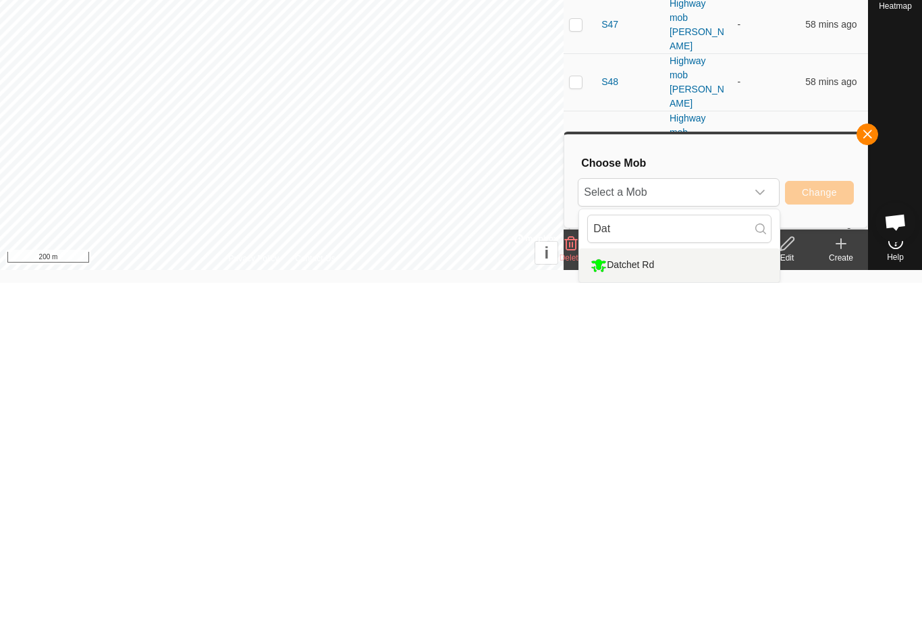
type input "Dat"
click at [657, 590] on div "Datchet Rd" at bounding box center [622, 601] width 70 height 23
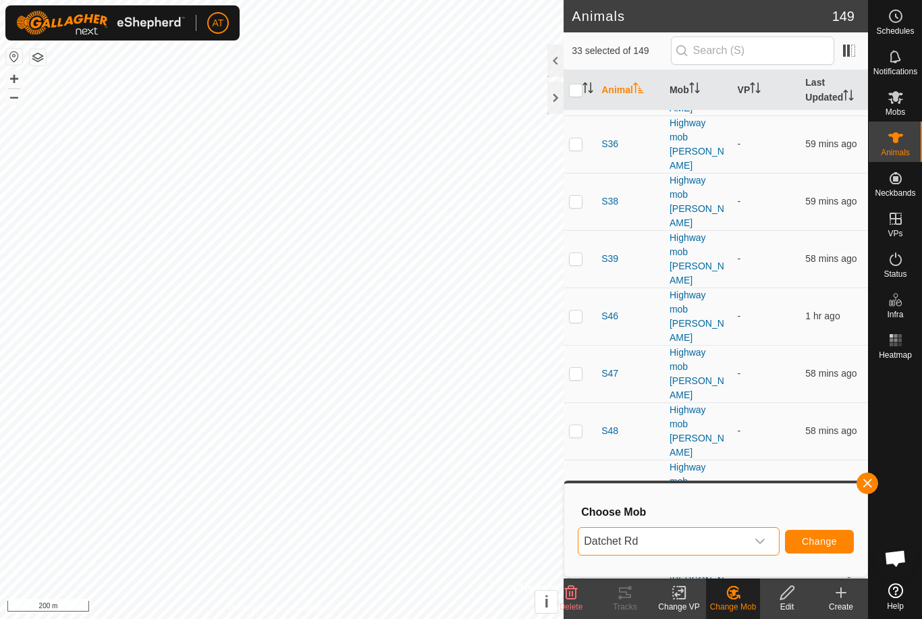
click at [822, 537] on span "Change" at bounding box center [819, 541] width 35 height 11
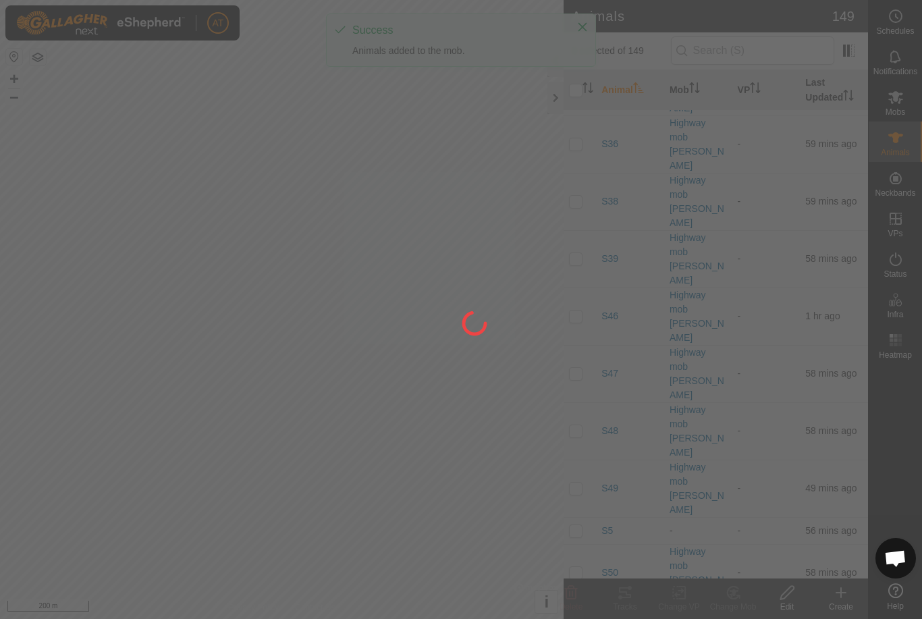
checkbox input "false"
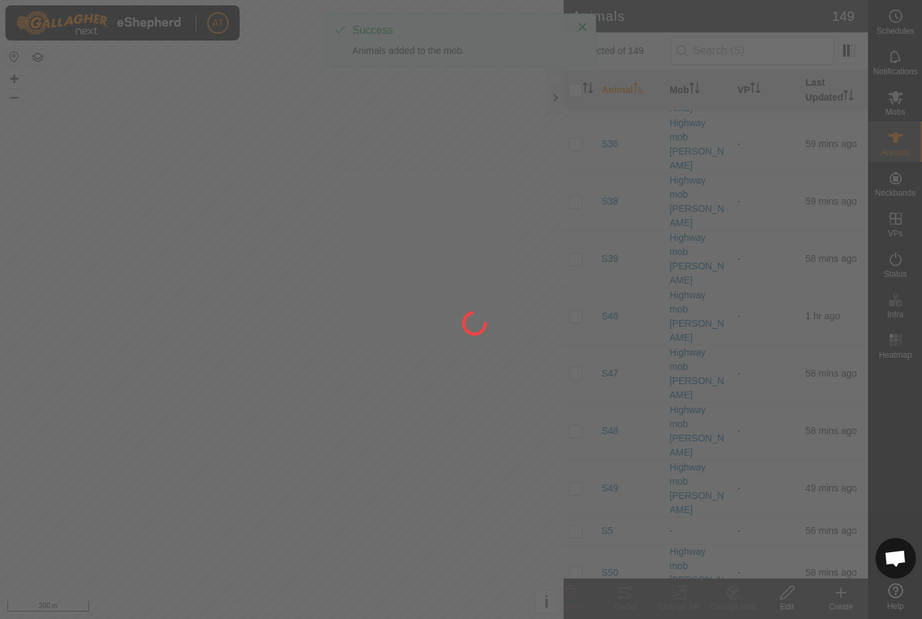
checkbox input "false"
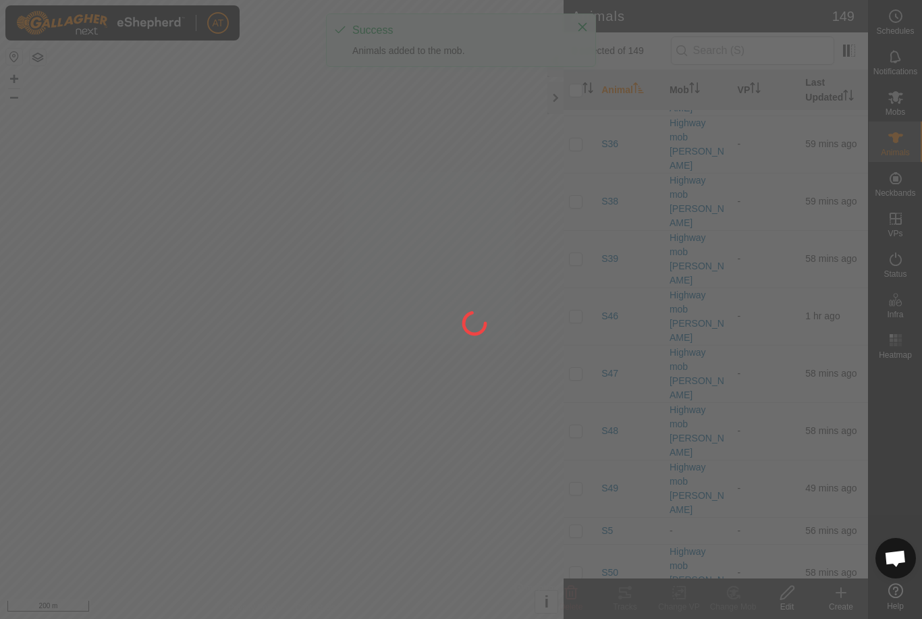
checkbox input "false"
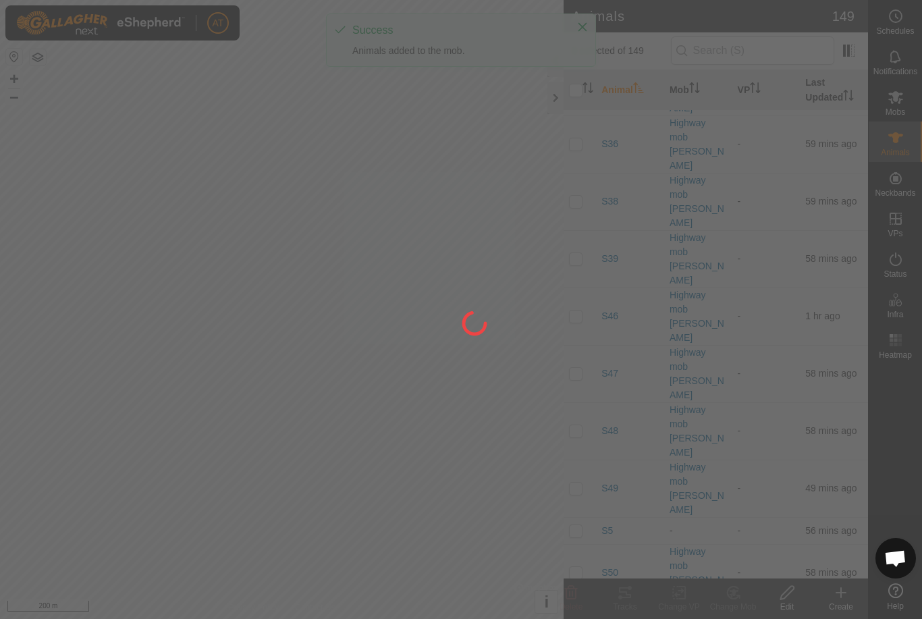
checkbox input "false"
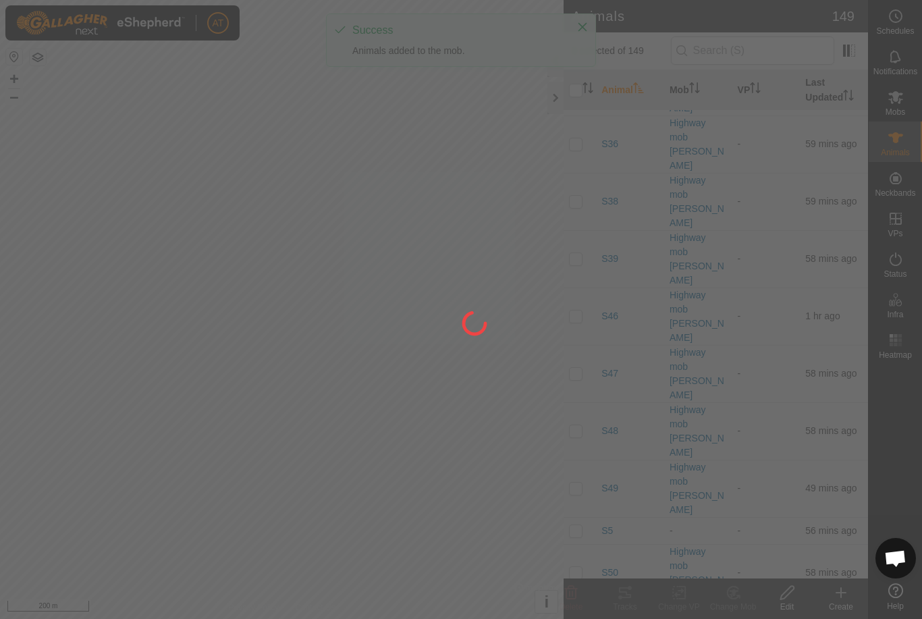
checkbox input "false"
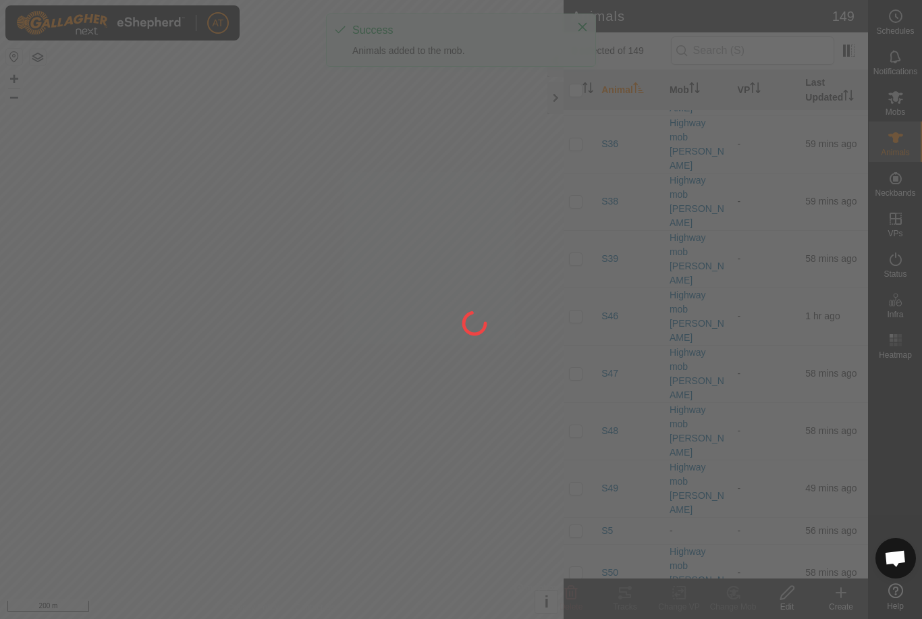
checkbox input "false"
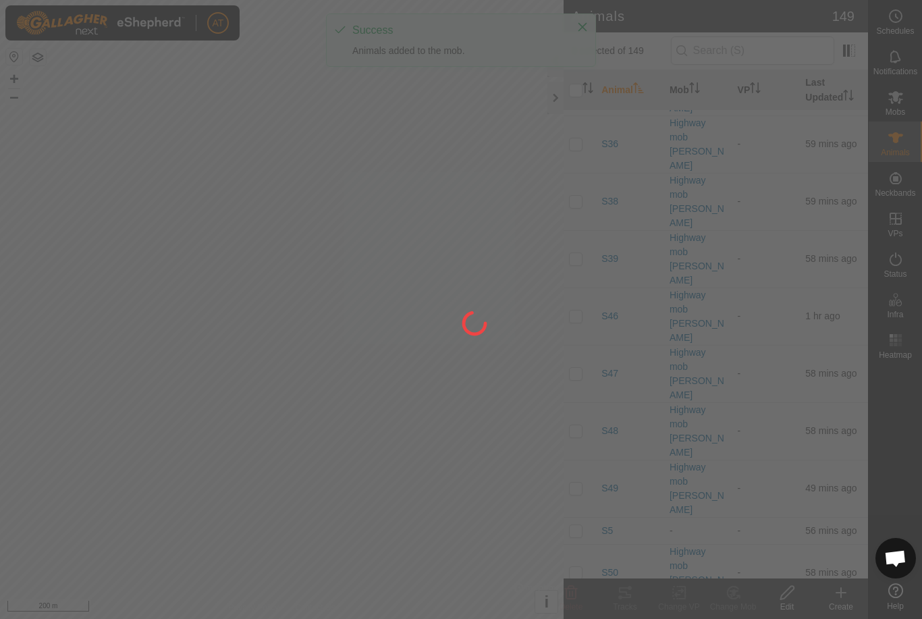
checkbox input "false"
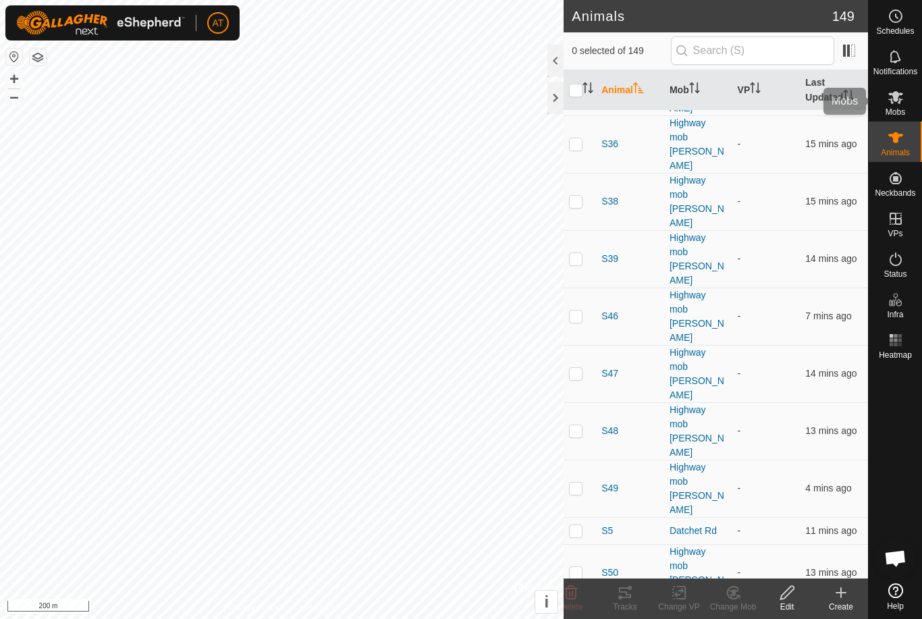
click at [920, 99] on div "Mobs" at bounding box center [894, 101] width 53 height 40
